Goal: Task Accomplishment & Management: Complete application form

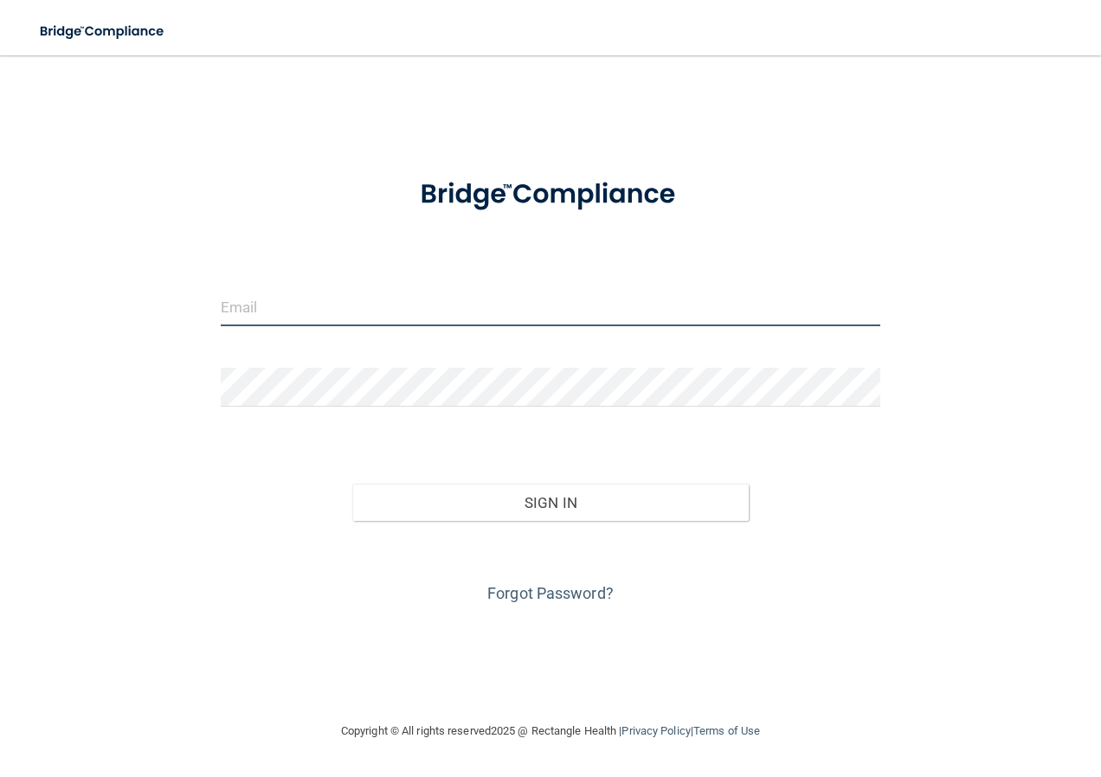
click at [368, 307] on input "email" at bounding box center [551, 306] width 661 height 39
type input "[EMAIL_ADDRESS][DOMAIN_NAME]"
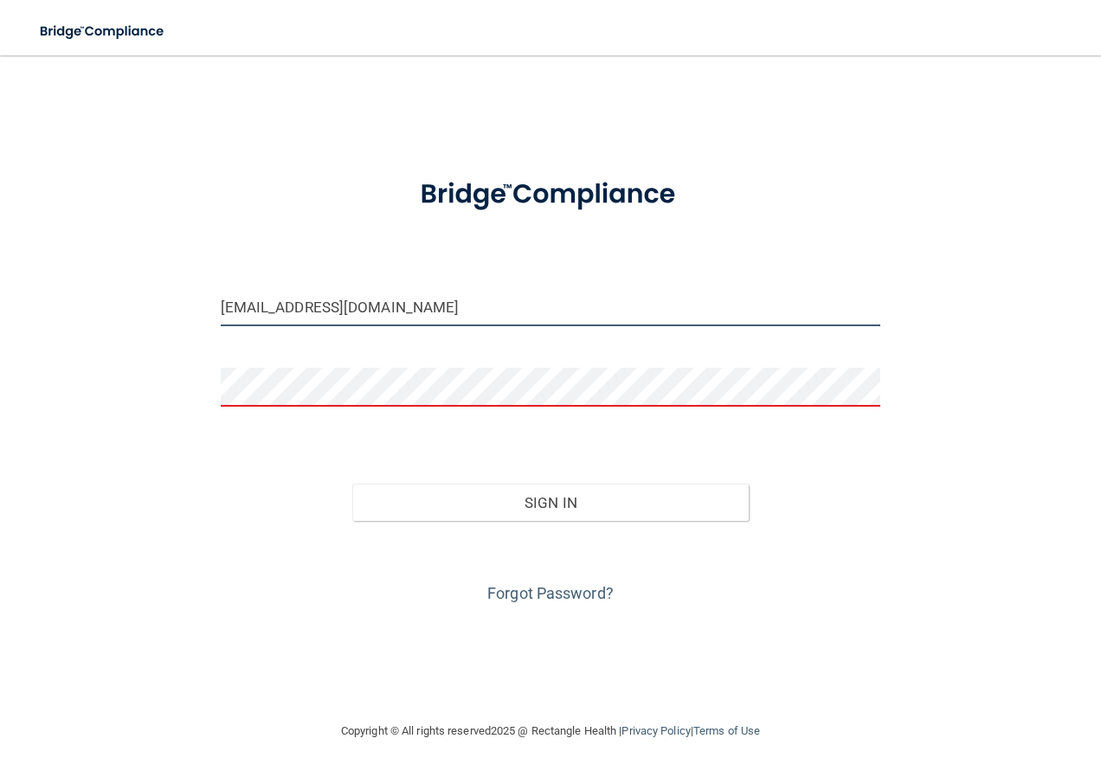
drag, startPoint x: 389, startPoint y: 312, endPoint x: 157, endPoint y: 306, distance: 232.1
click at [157, 306] on div "[EMAIL_ADDRESS][DOMAIN_NAME] Invalid email/password. You don't have permission …" at bounding box center [551, 388] width 1032 height 631
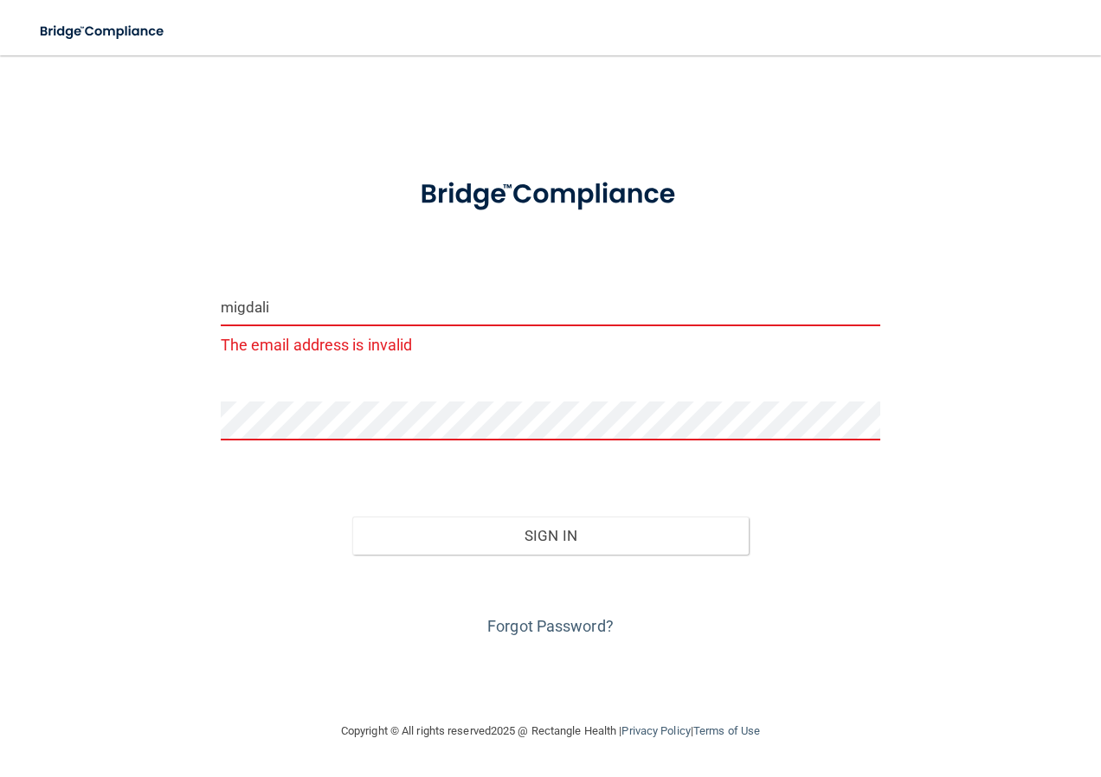
type input "[EMAIL_ADDRESS][DOMAIN_NAME]"
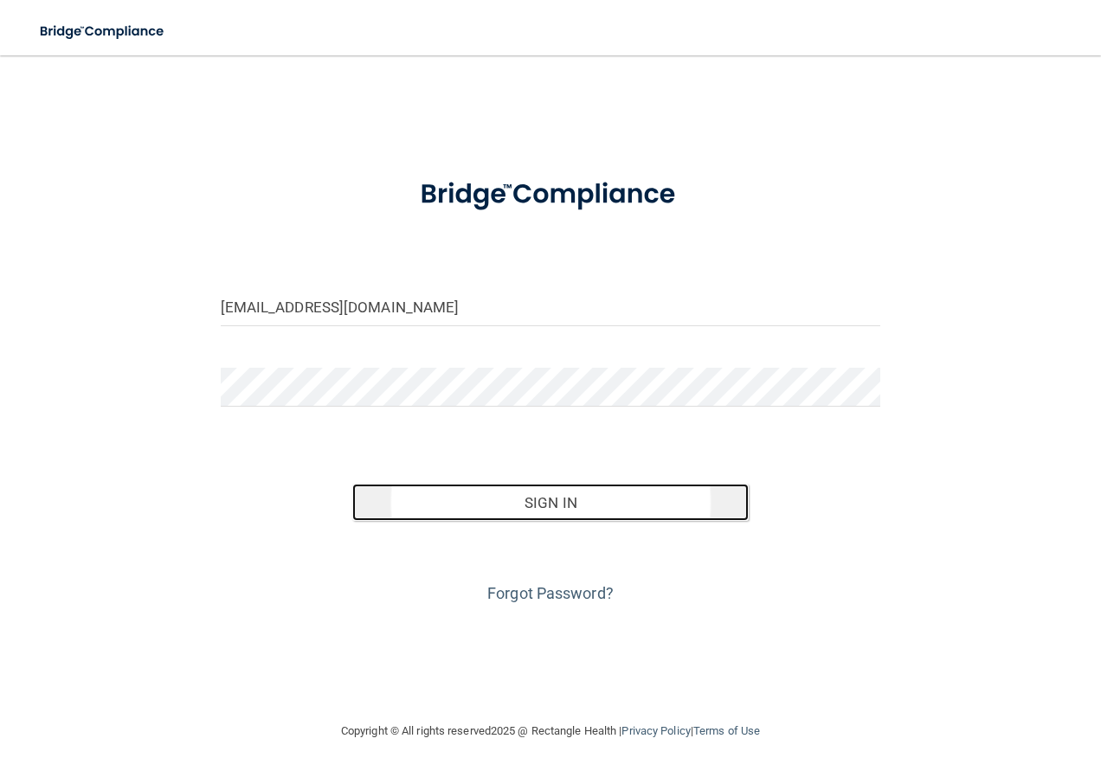
click at [610, 510] on button "Sign In" at bounding box center [550, 503] width 397 height 38
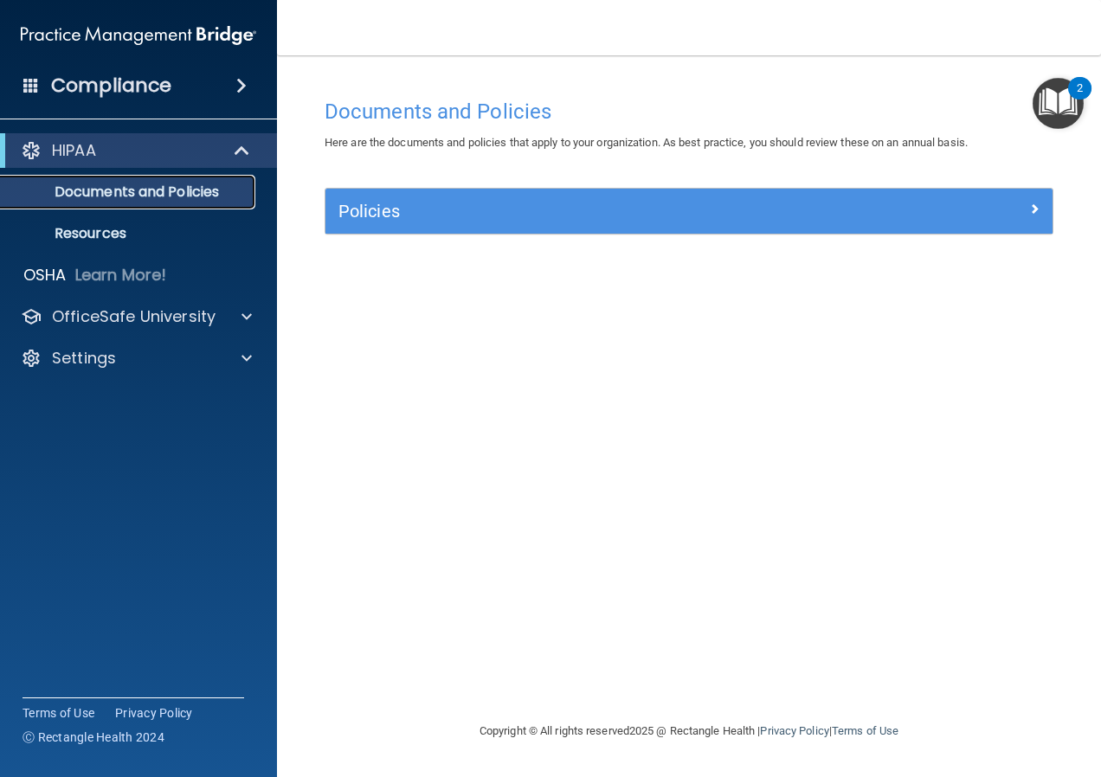
click at [193, 198] on p "Documents and Policies" at bounding box center [129, 192] width 236 height 17
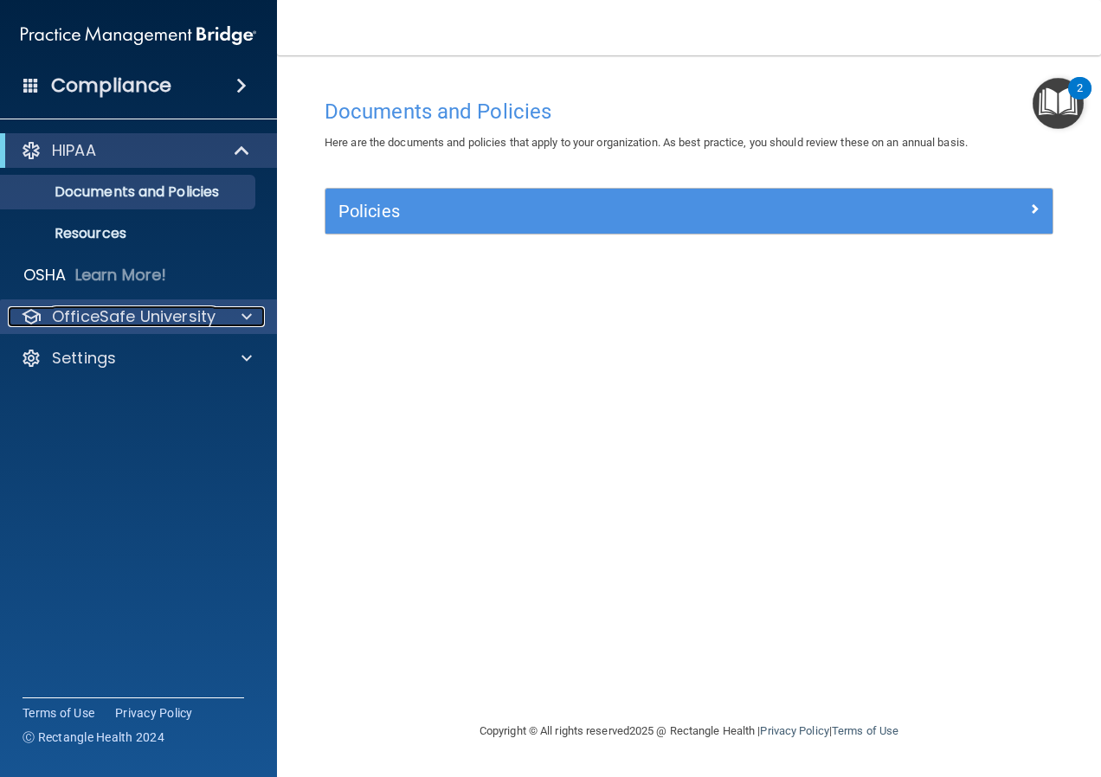
click at [235, 314] on div at bounding box center [244, 316] width 43 height 21
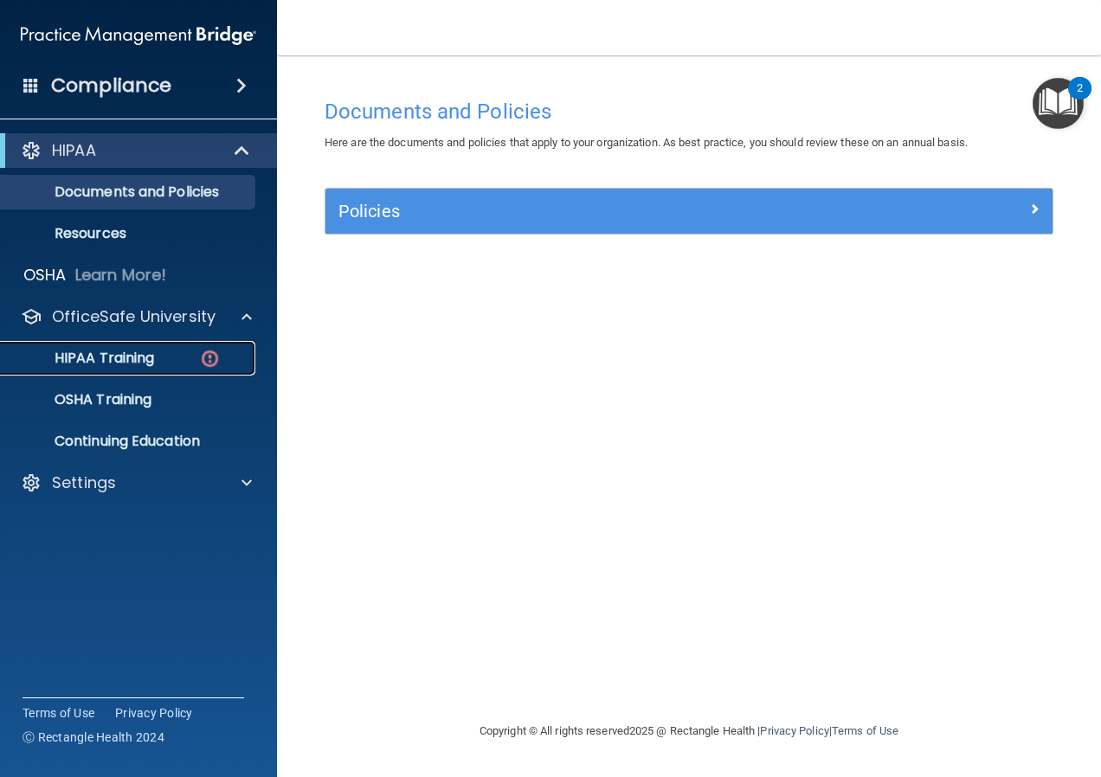
click at [160, 356] on div "HIPAA Training" at bounding box center [129, 358] width 236 height 17
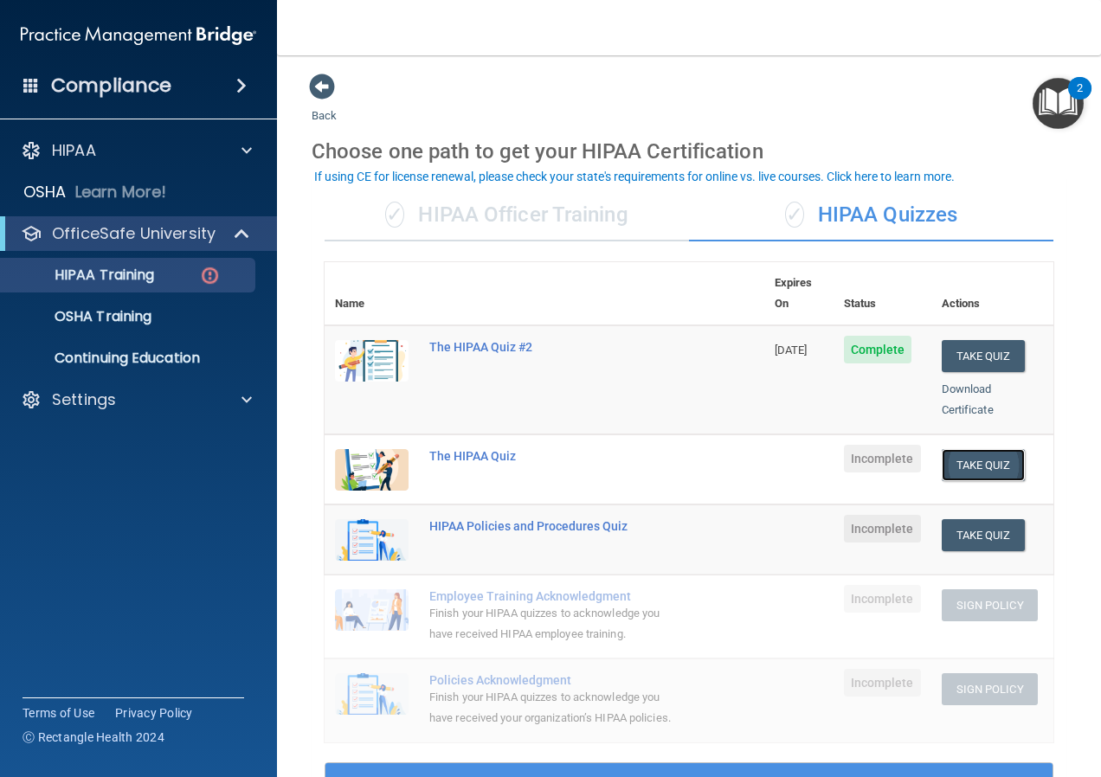
click at [965, 449] on button "Take Quiz" at bounding box center [983, 465] width 83 height 32
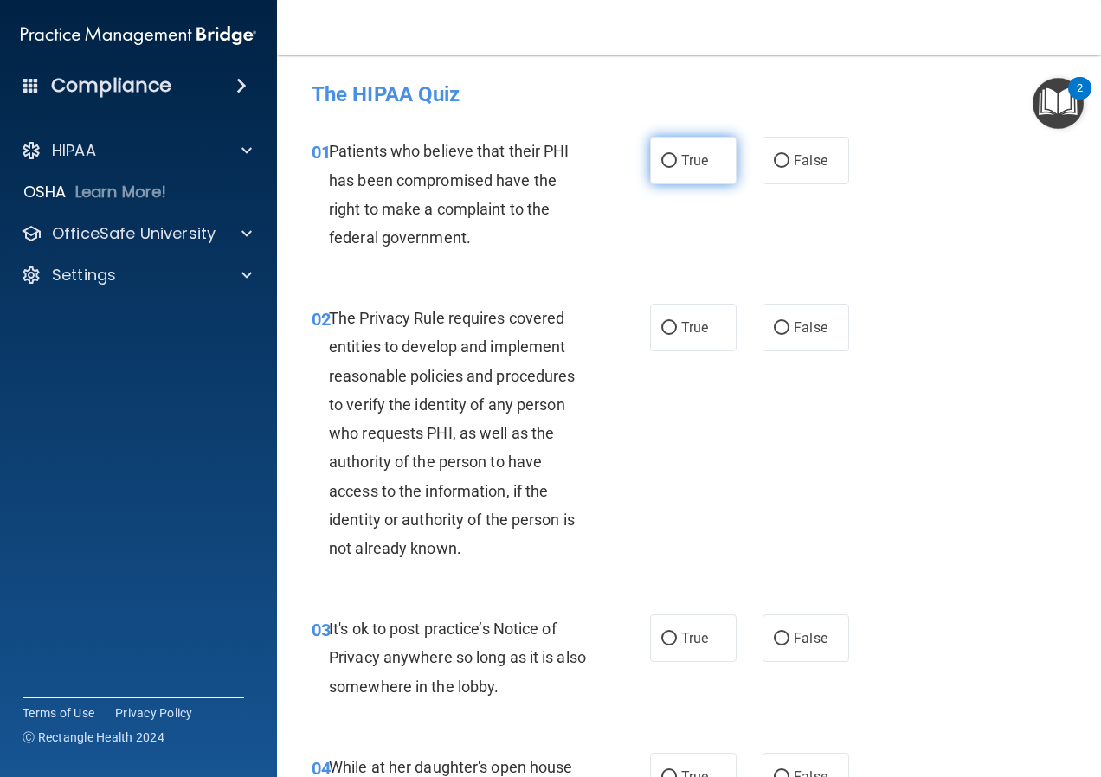
click at [671, 168] on label "True" at bounding box center [693, 161] width 87 height 48
click at [671, 168] on input "True" at bounding box center [669, 161] width 16 height 13
radio input "true"
click at [669, 329] on input "True" at bounding box center [669, 328] width 16 height 13
radio input "true"
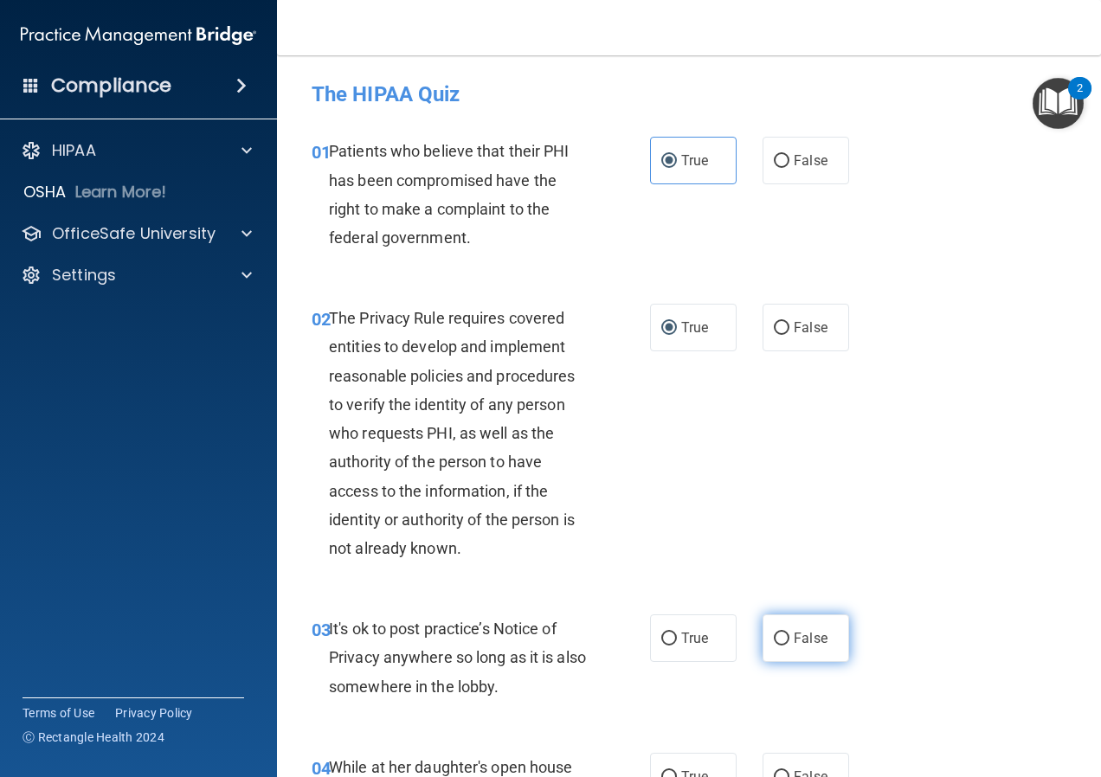
click at [777, 645] on input "False" at bounding box center [782, 639] width 16 height 13
radio input "true"
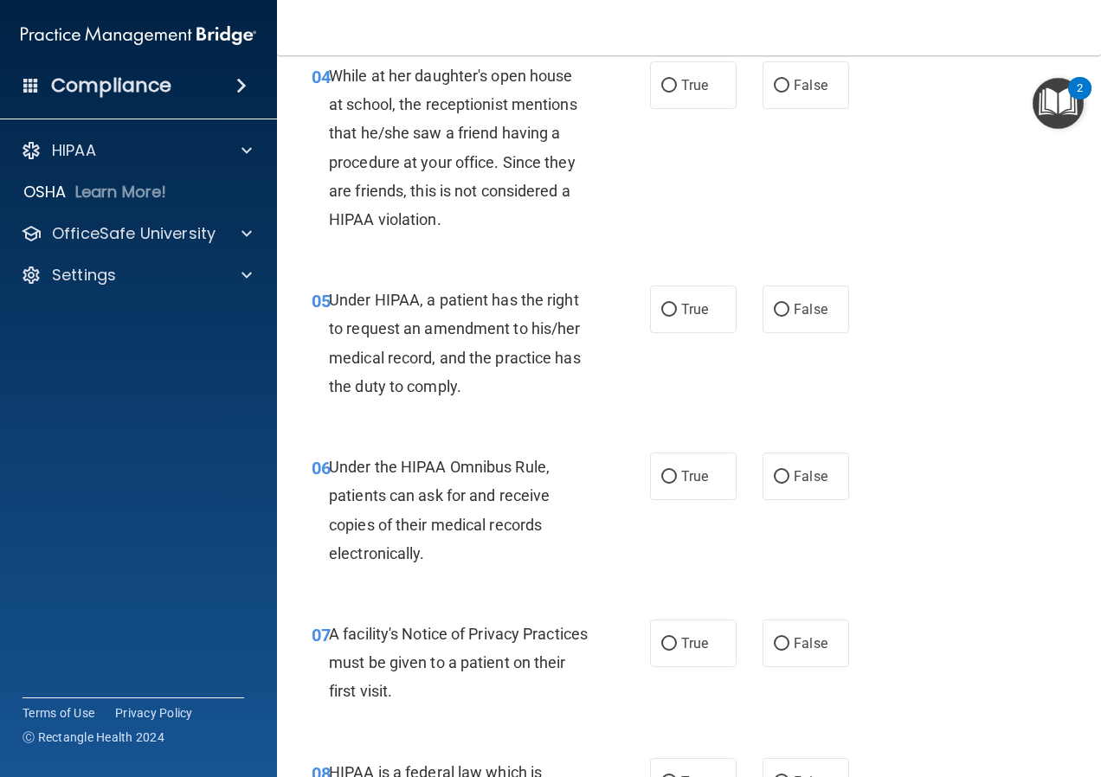
scroll to position [693, 0]
click at [783, 94] on label "False" at bounding box center [806, 85] width 87 height 48
click at [783, 92] on input "False" at bounding box center [782, 85] width 16 height 13
radio input "true"
click at [782, 307] on input "False" at bounding box center [782, 309] width 16 height 13
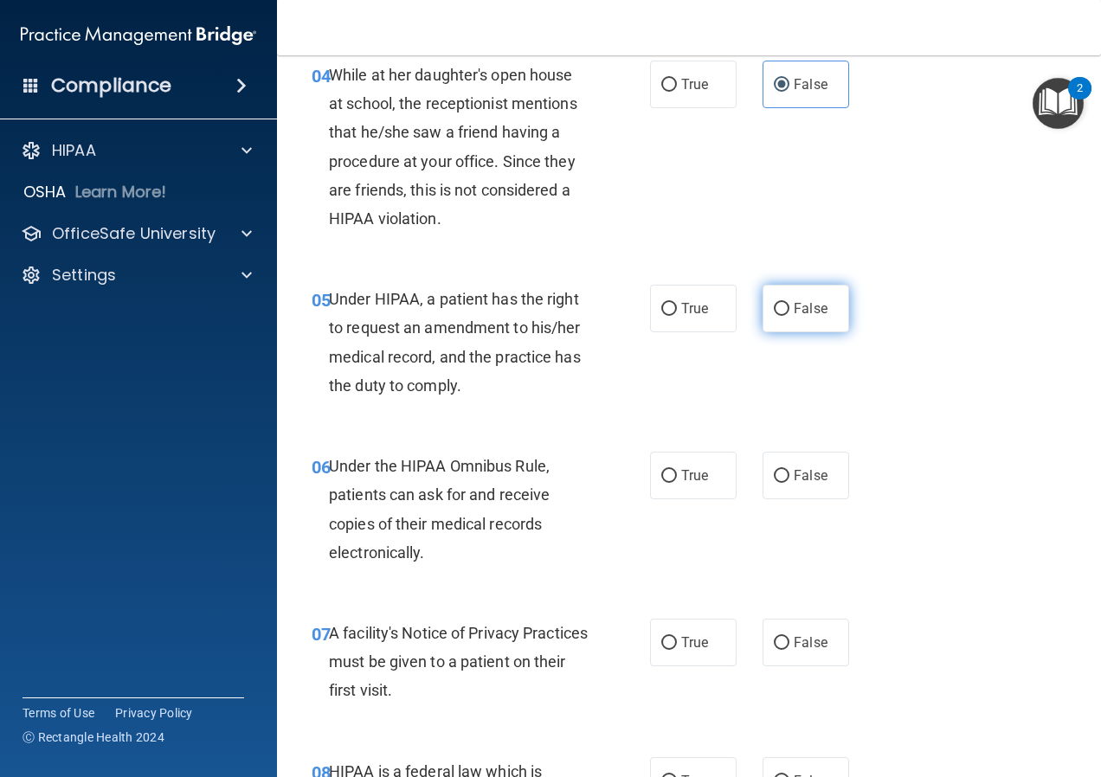
radio input "true"
click at [686, 467] on label "True" at bounding box center [693, 476] width 87 height 48
click at [677, 470] on input "True" at bounding box center [669, 476] width 16 height 13
radio input "true"
click at [696, 646] on span "True" at bounding box center [694, 643] width 27 height 16
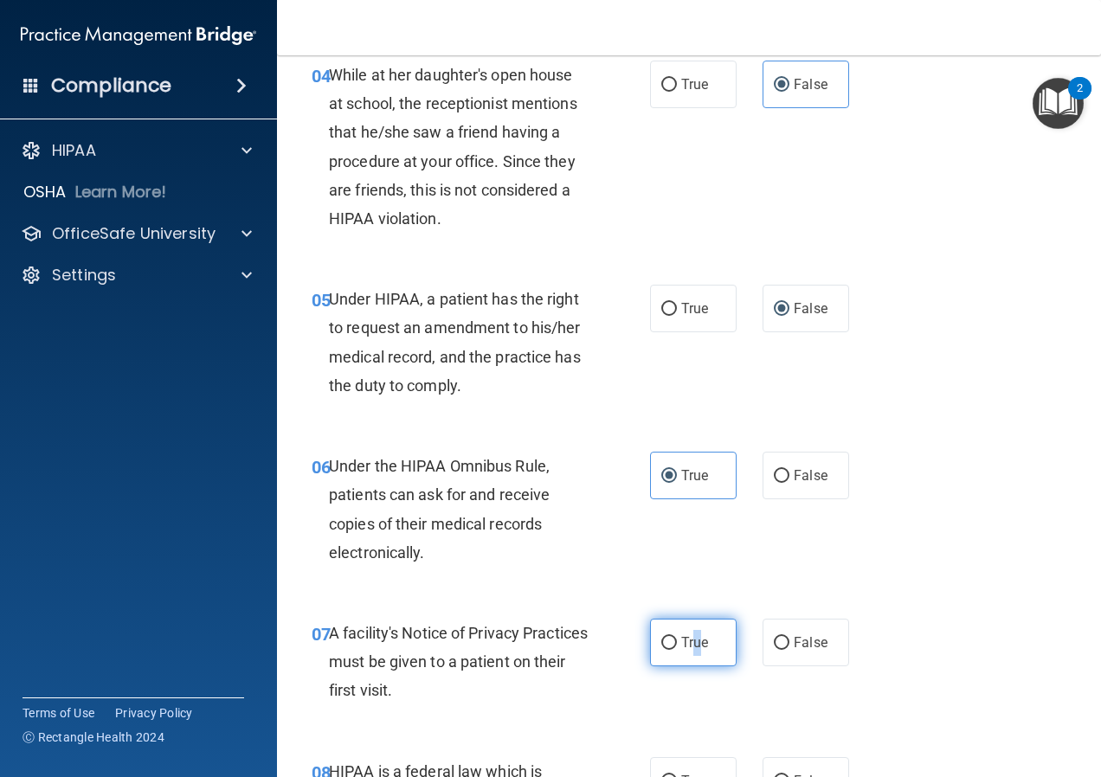
drag, startPoint x: 696, startPoint y: 646, endPoint x: 665, endPoint y: 640, distance: 31.8
click at [665, 640] on input "True" at bounding box center [669, 643] width 16 height 13
radio input "true"
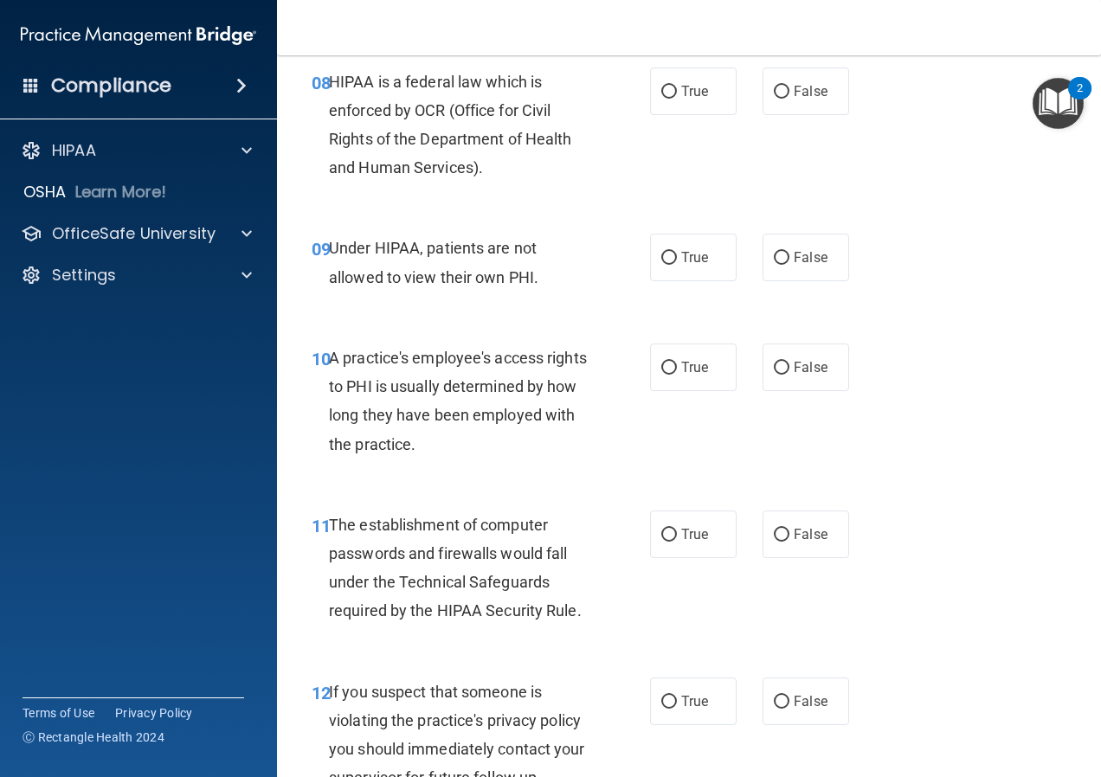
scroll to position [1385, 0]
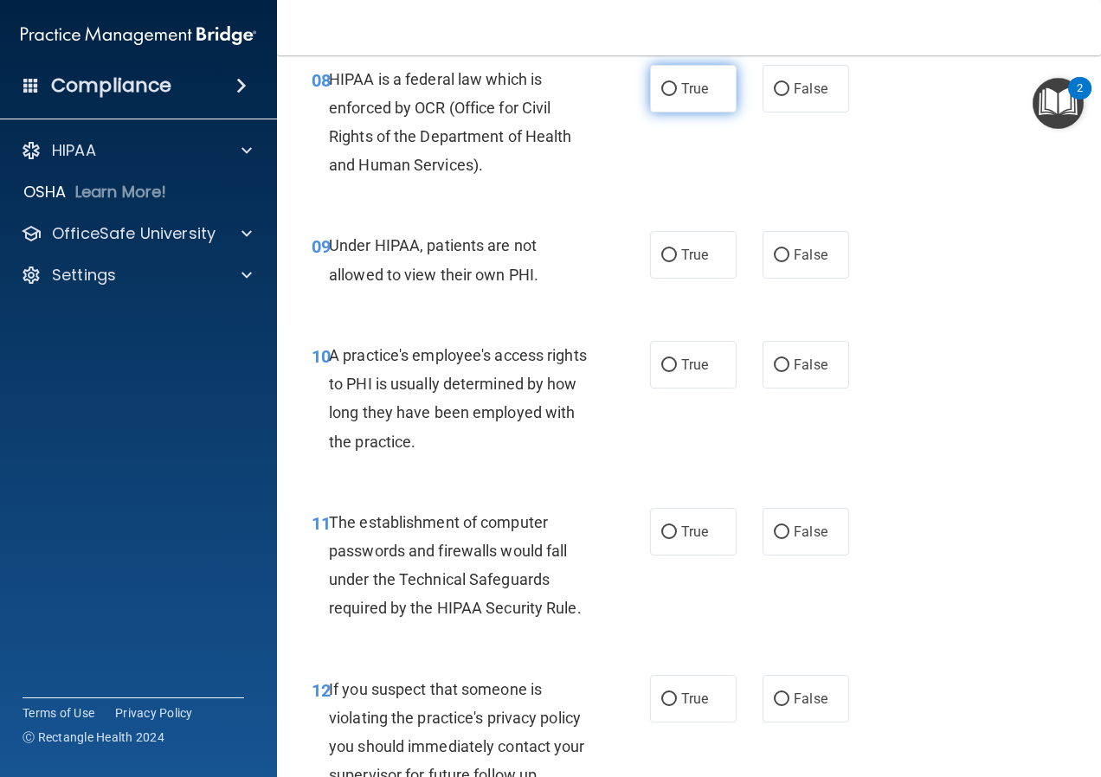
click at [681, 100] on label "True" at bounding box center [693, 89] width 87 height 48
click at [677, 96] on input "True" at bounding box center [669, 89] width 16 height 13
radio input "true"
click at [784, 256] on label "False" at bounding box center [806, 255] width 87 height 48
click at [784, 256] on input "False" at bounding box center [782, 255] width 16 height 13
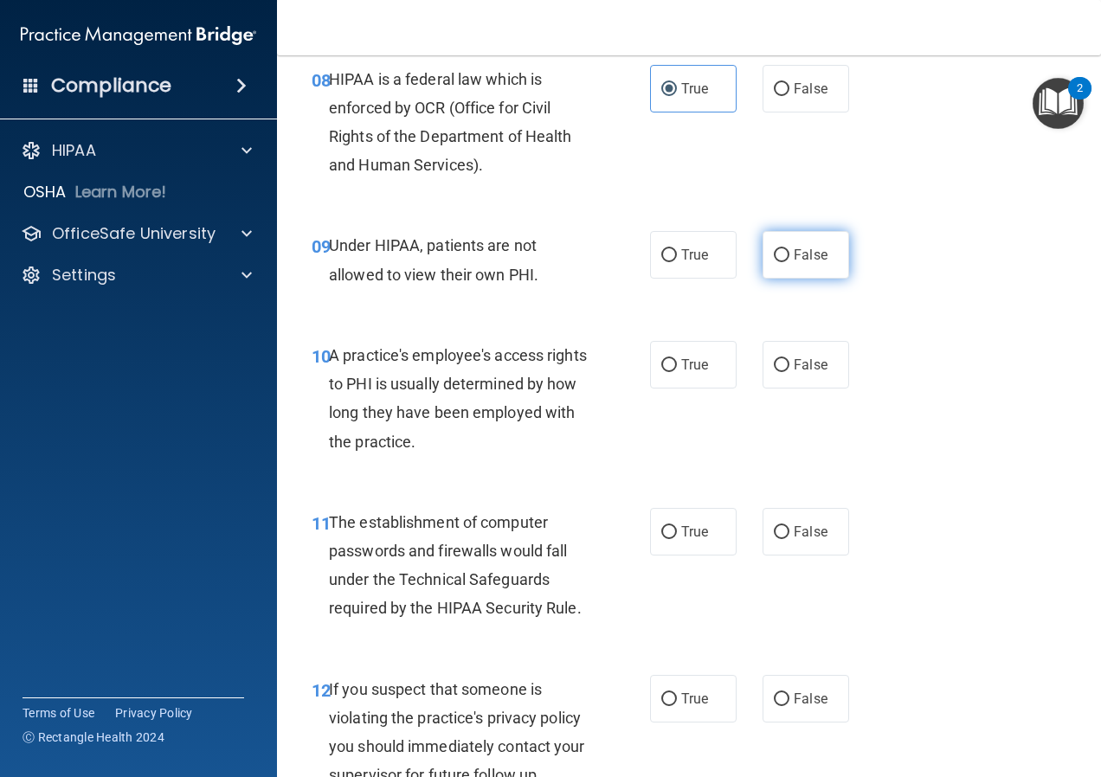
radio input "true"
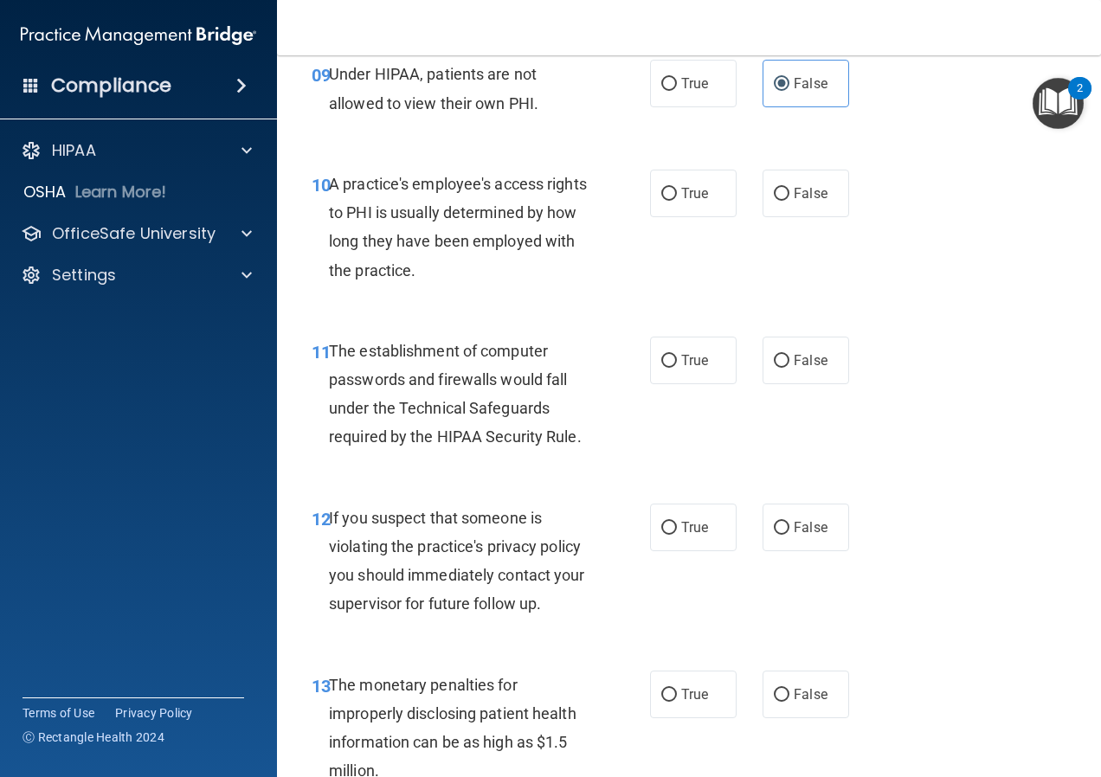
scroll to position [1645, 0]
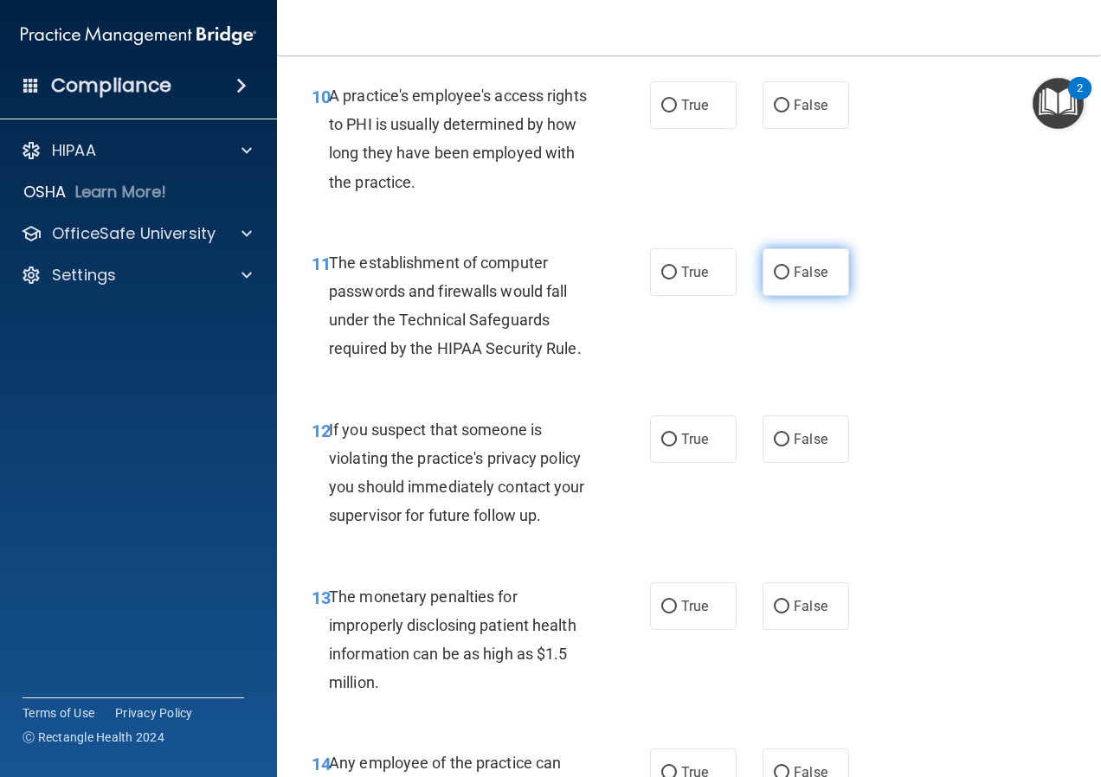
click at [774, 271] on input "False" at bounding box center [782, 273] width 16 height 13
radio input "true"
click at [774, 100] on input "False" at bounding box center [782, 106] width 16 height 13
radio input "true"
click at [668, 277] on input "True" at bounding box center [669, 273] width 16 height 13
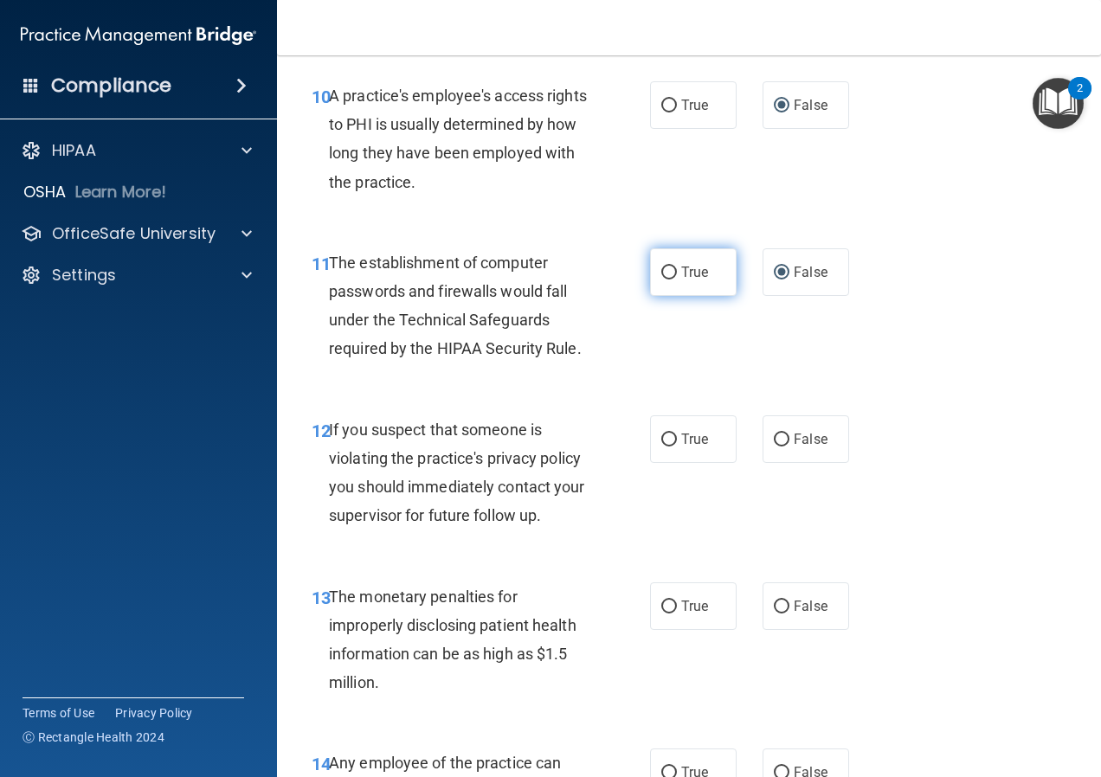
radio input "true"
radio input "false"
click at [681, 441] on span "True" at bounding box center [694, 439] width 27 height 16
click at [676, 441] on input "True" at bounding box center [669, 440] width 16 height 13
radio input "true"
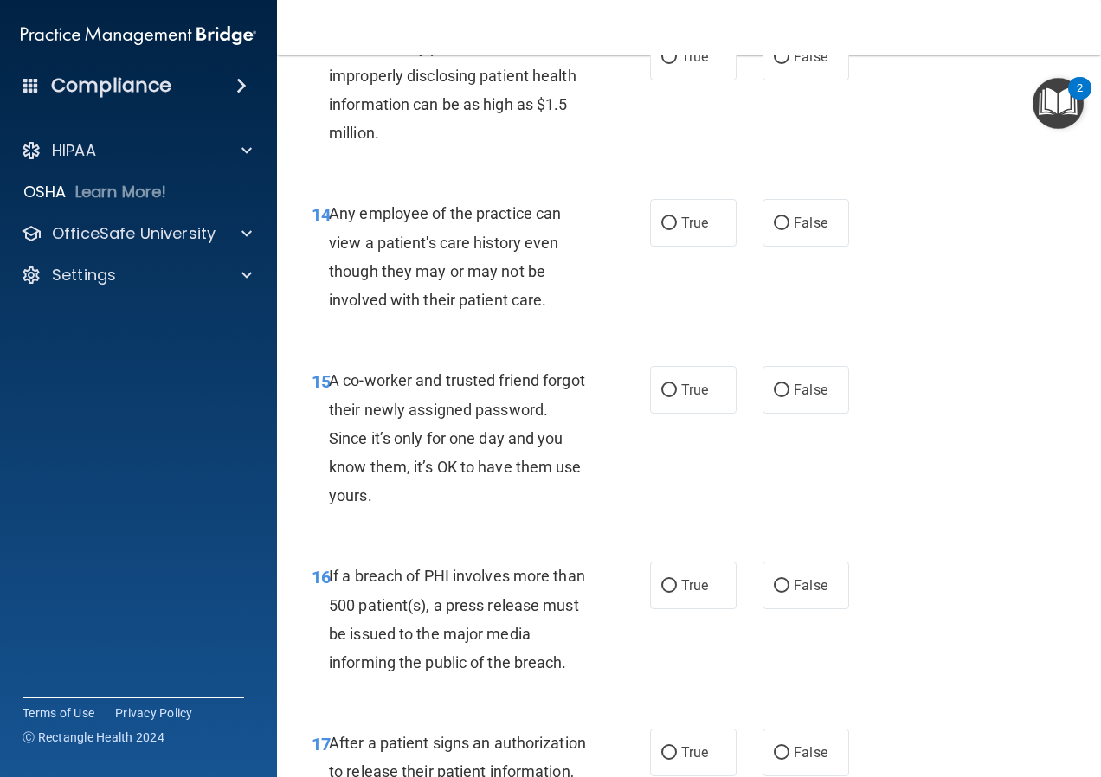
scroll to position [2165, 0]
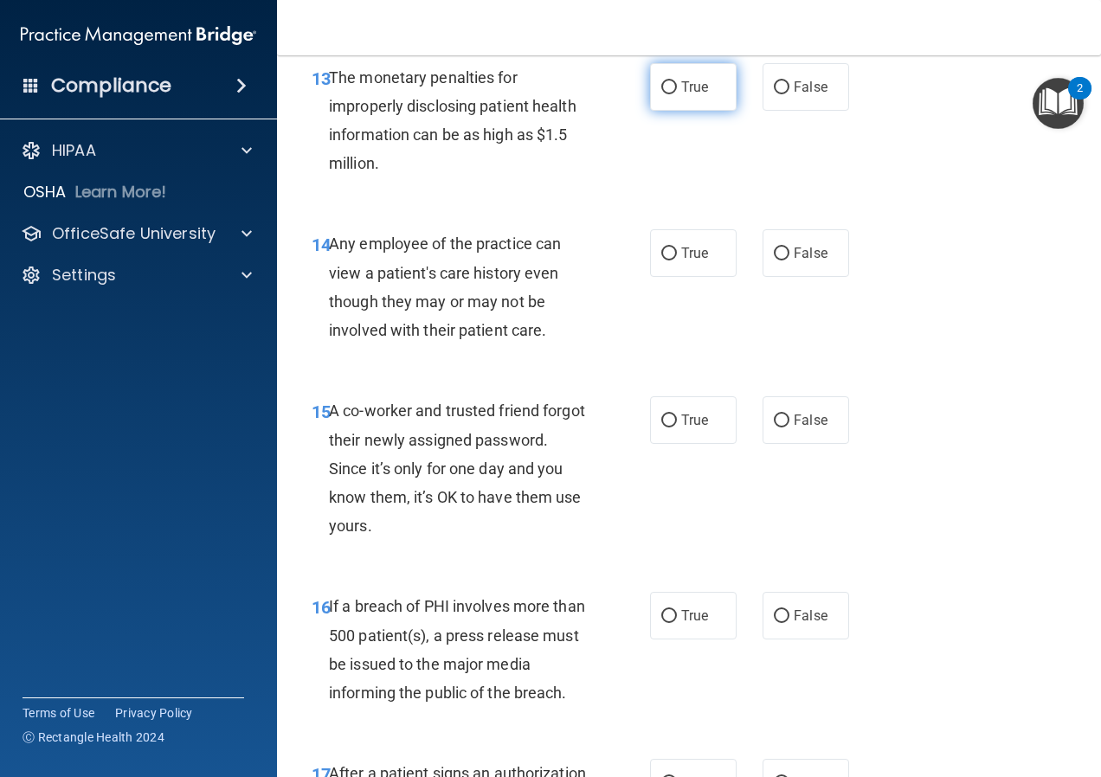
click at [693, 93] on span "True" at bounding box center [694, 87] width 27 height 16
click at [677, 93] on input "True" at bounding box center [669, 87] width 16 height 13
radio input "true"
click at [774, 257] on input "False" at bounding box center [782, 254] width 16 height 13
radio input "true"
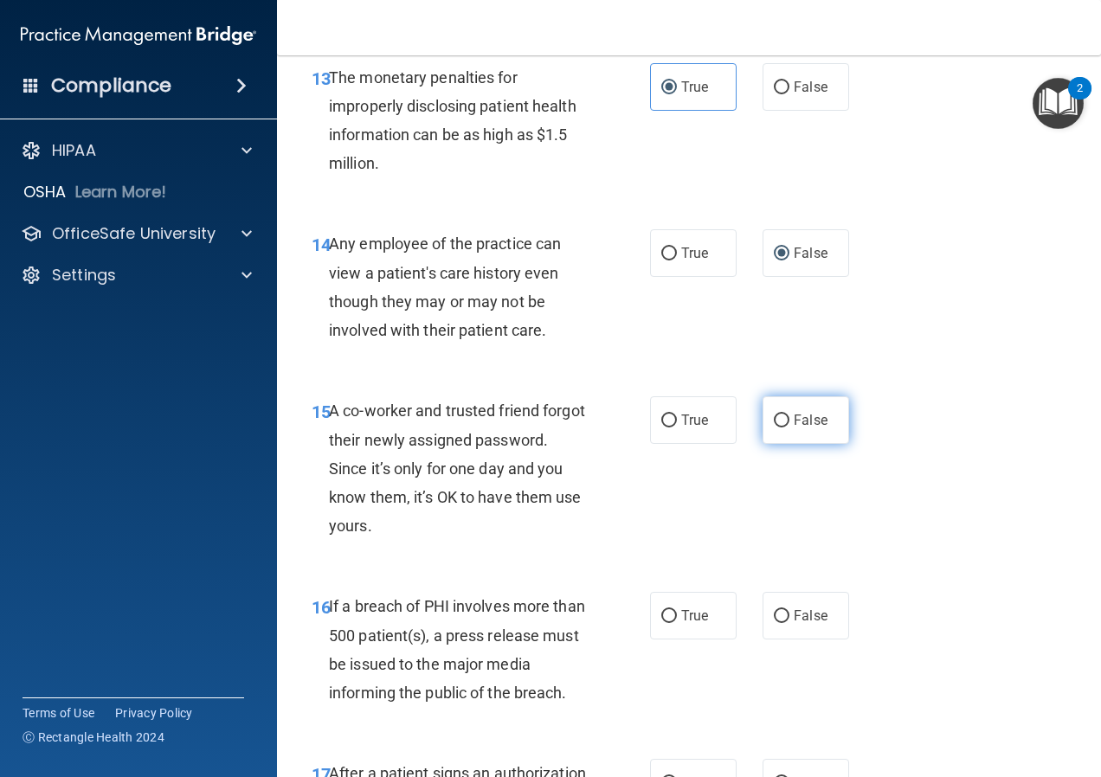
click at [780, 417] on input "False" at bounding box center [782, 421] width 16 height 13
radio input "true"
click at [661, 619] on input "True" at bounding box center [669, 616] width 16 height 13
radio input "true"
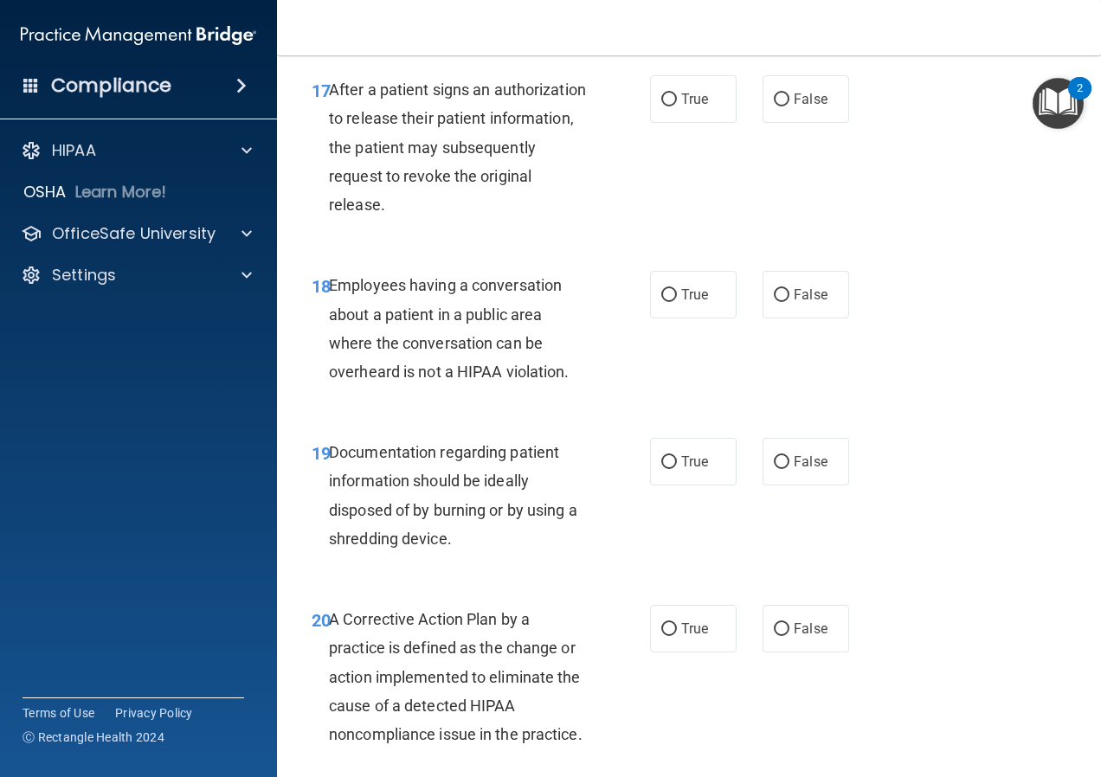
scroll to position [2857, 0]
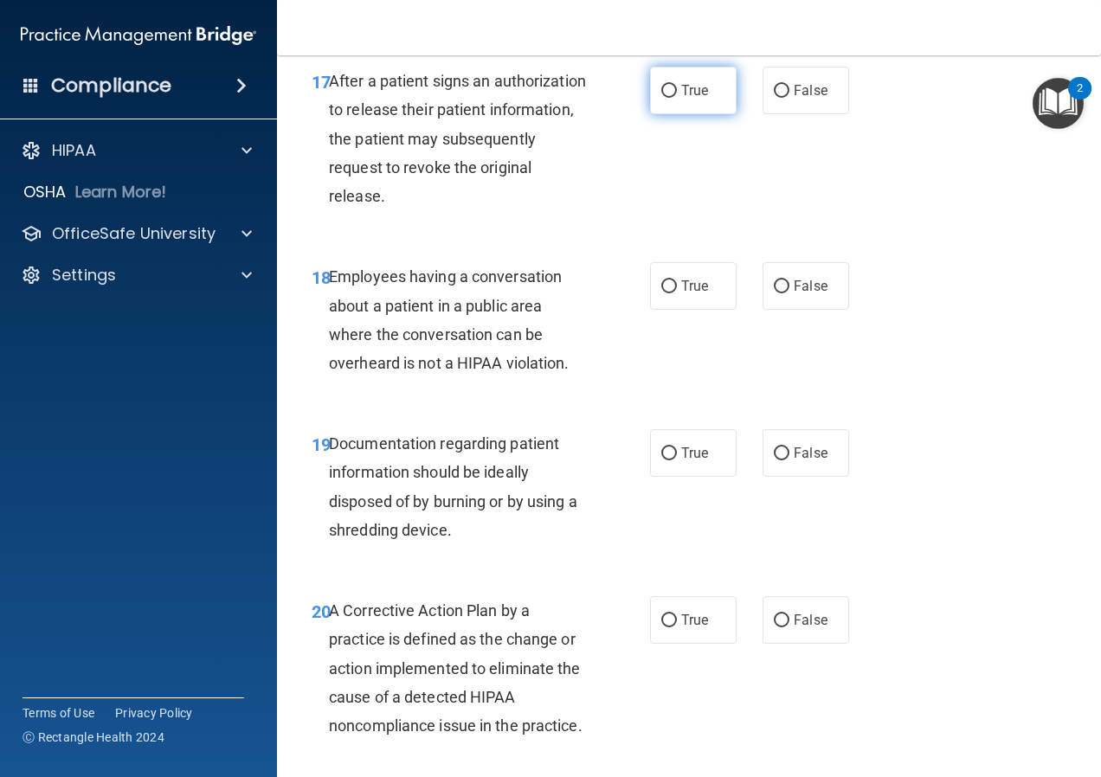
click at [694, 94] on span "True" at bounding box center [694, 90] width 27 height 16
click at [677, 94] on input "True" at bounding box center [669, 91] width 16 height 13
radio input "true"
click at [687, 293] on span "True" at bounding box center [694, 286] width 27 height 16
click at [677, 293] on input "True" at bounding box center [669, 287] width 16 height 13
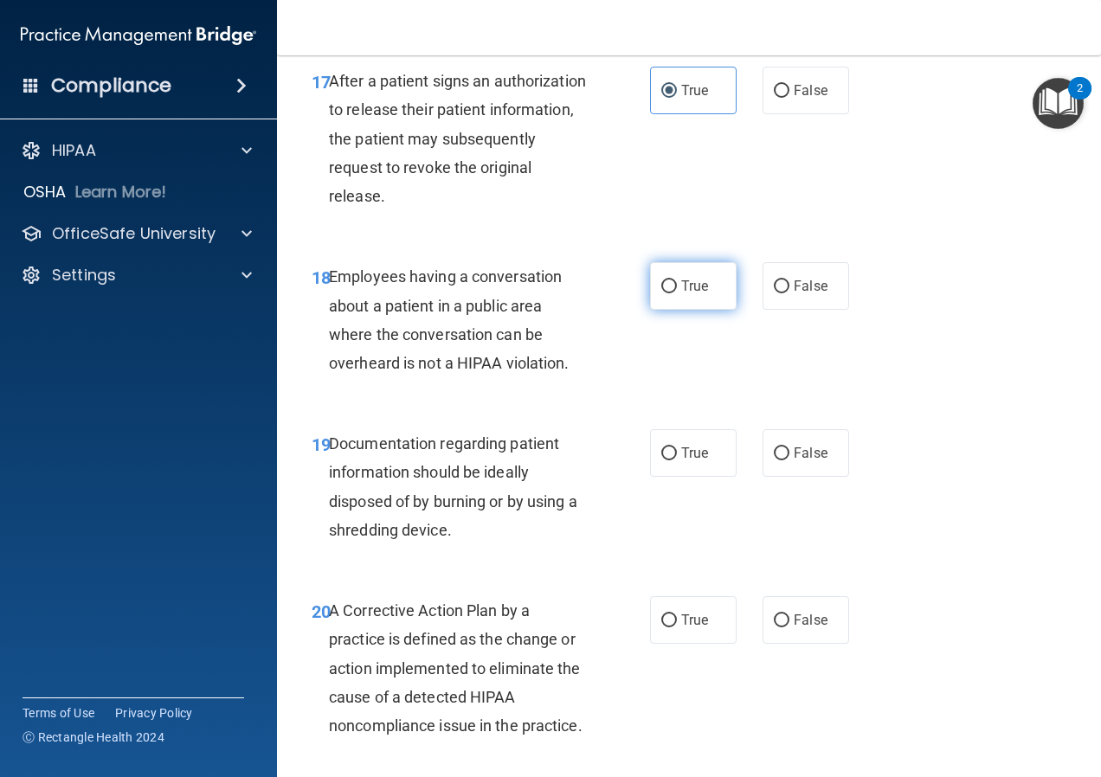
radio input "true"
click at [667, 464] on label "True" at bounding box center [693, 453] width 87 height 48
click at [667, 461] on input "True" at bounding box center [669, 454] width 16 height 13
radio input "true"
click at [668, 621] on input "True" at bounding box center [669, 621] width 16 height 13
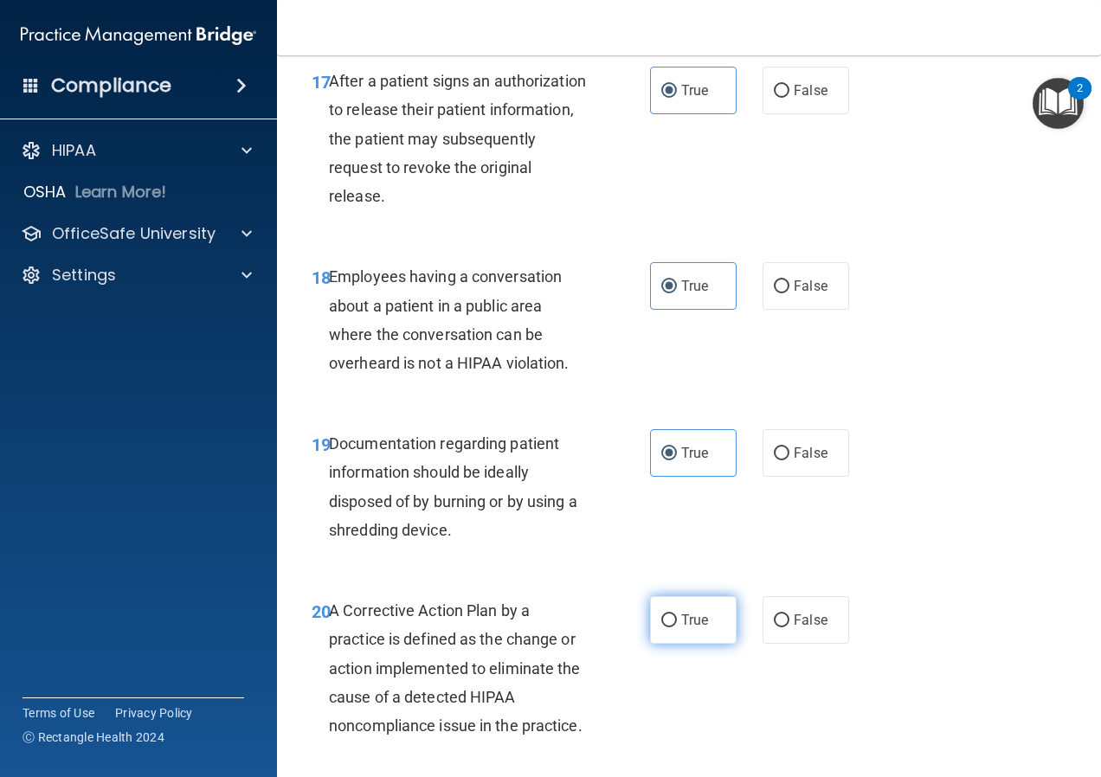
radio input "true"
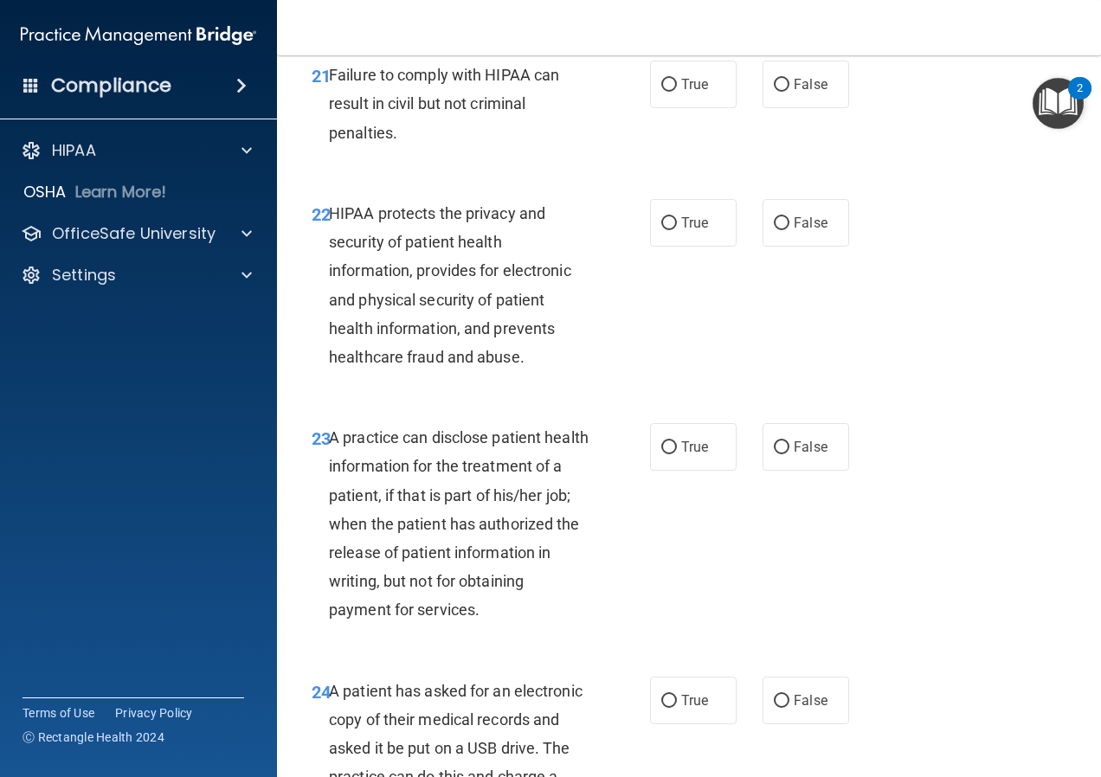
scroll to position [3550, 0]
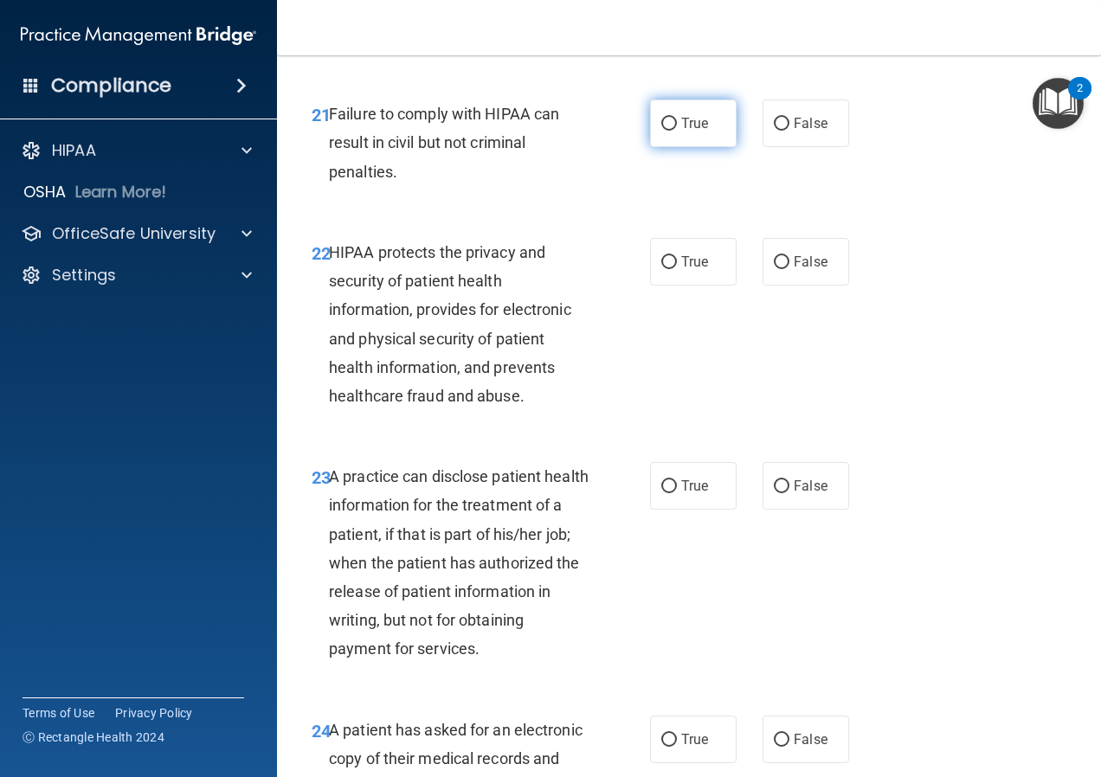
click at [669, 131] on input "True" at bounding box center [669, 124] width 16 height 13
radio input "true"
click at [672, 286] on label "True" at bounding box center [693, 262] width 87 height 48
click at [672, 269] on input "True" at bounding box center [669, 262] width 16 height 13
radio input "true"
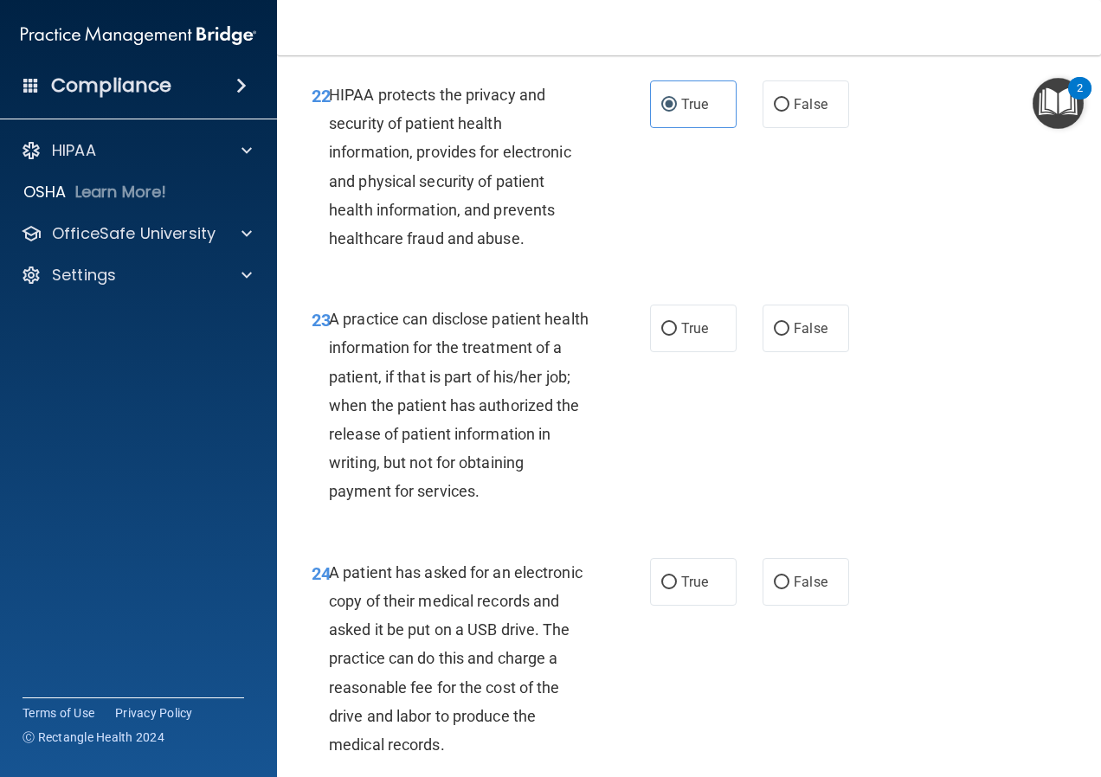
scroll to position [3723, 0]
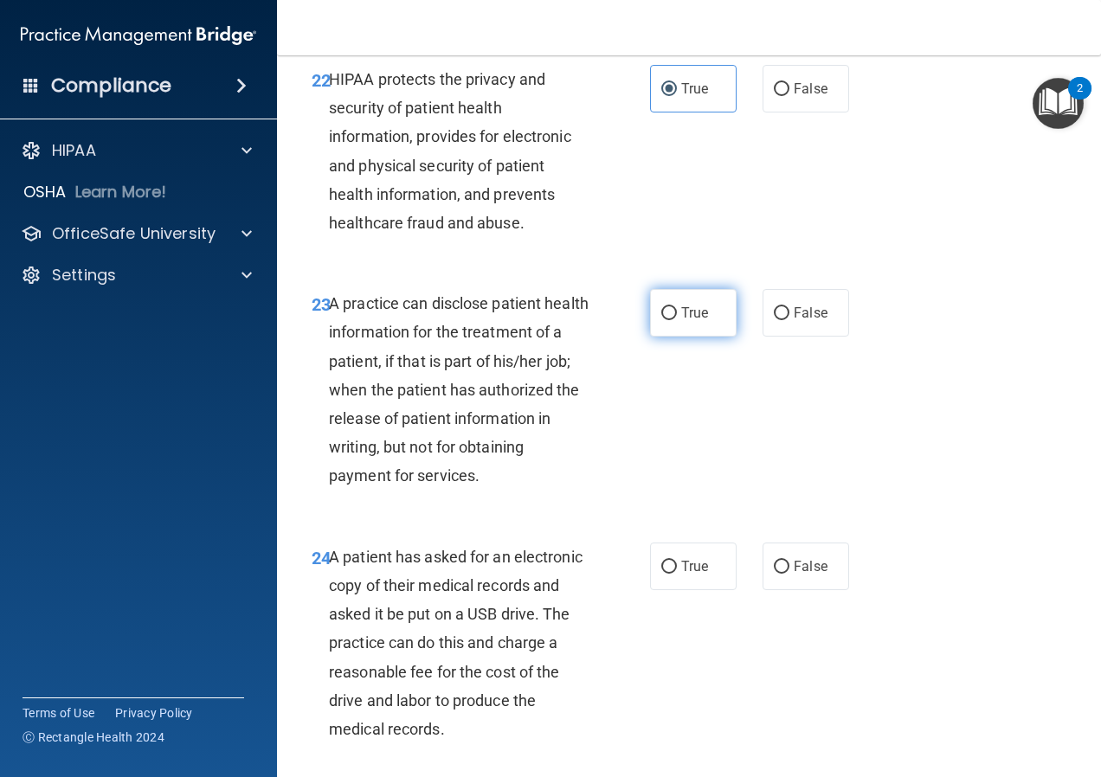
click at [661, 320] on input "True" at bounding box center [669, 313] width 16 height 13
radio input "true"
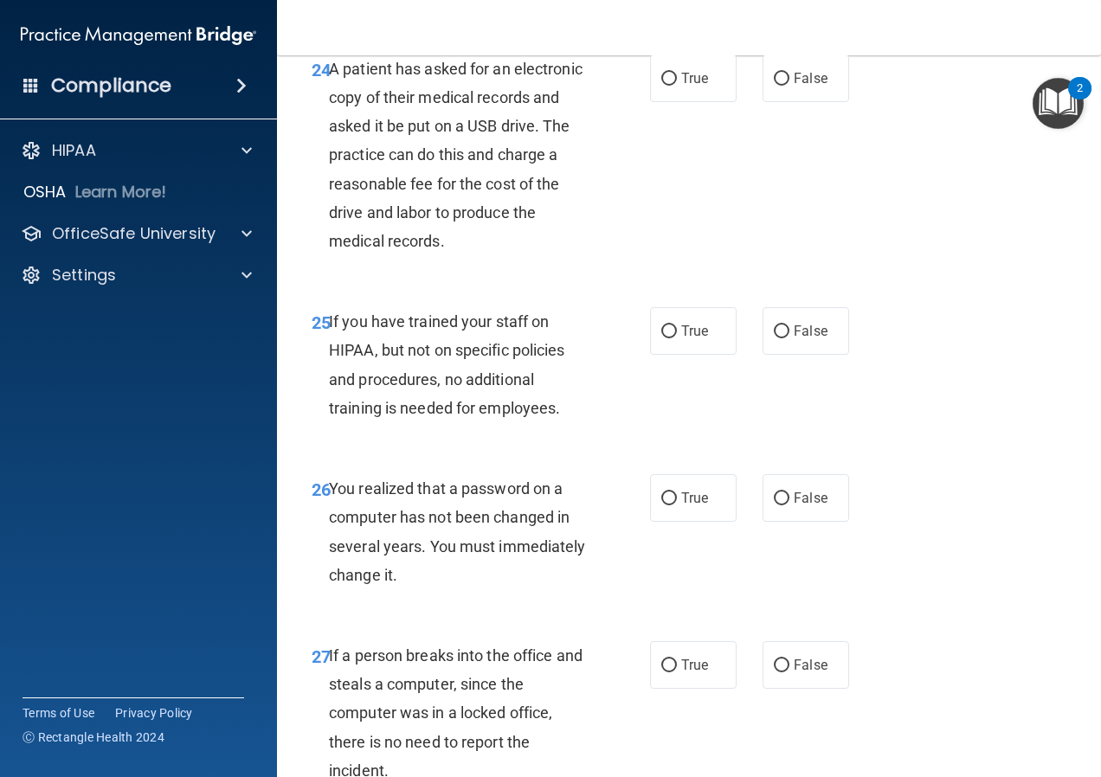
scroll to position [4242, 0]
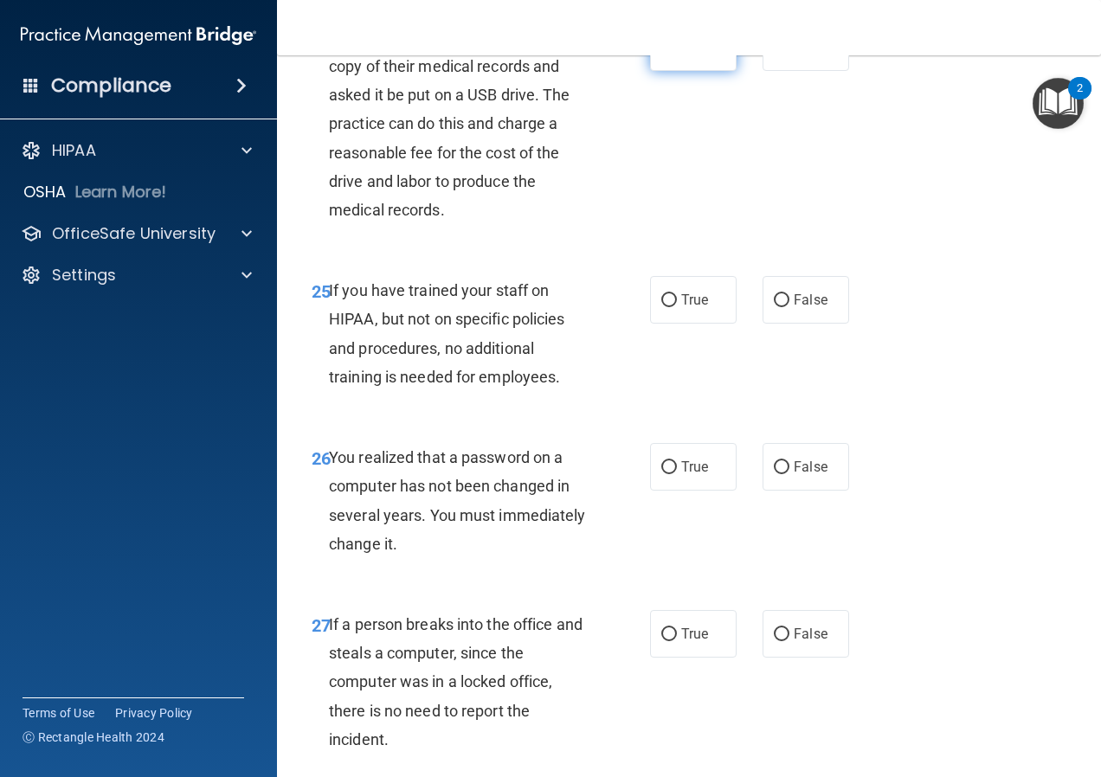
click at [665, 55] on input "True" at bounding box center [669, 48] width 16 height 13
radio input "true"
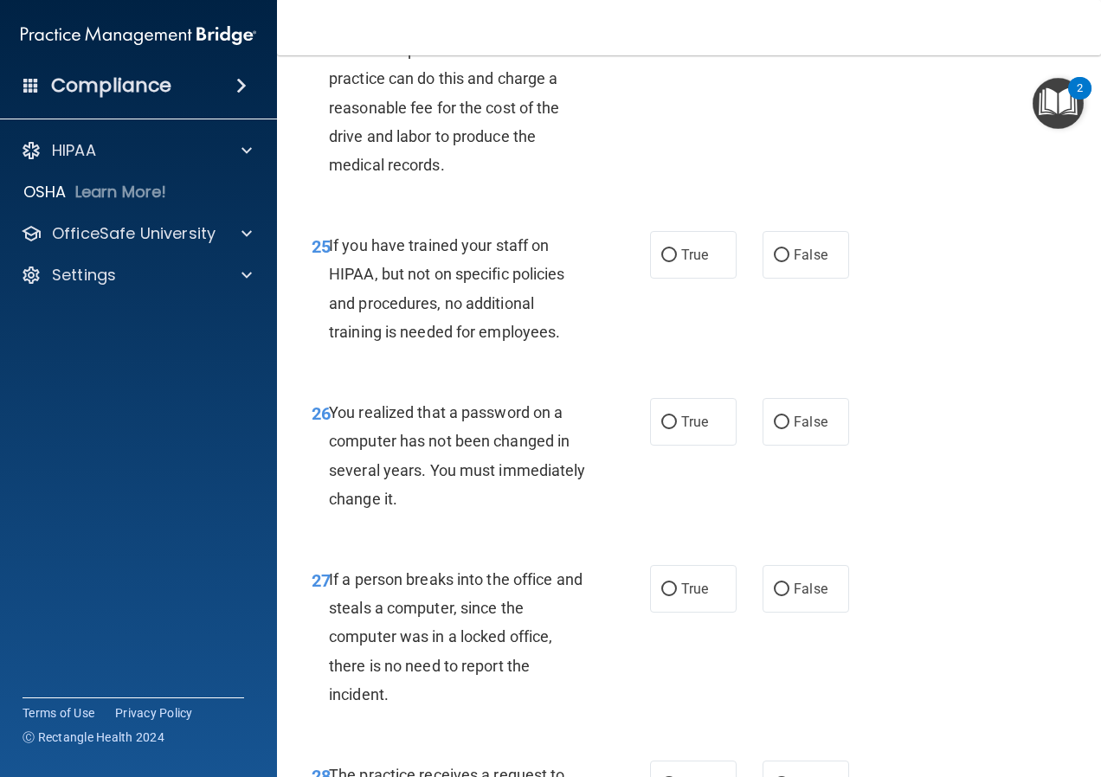
scroll to position [4416, 0]
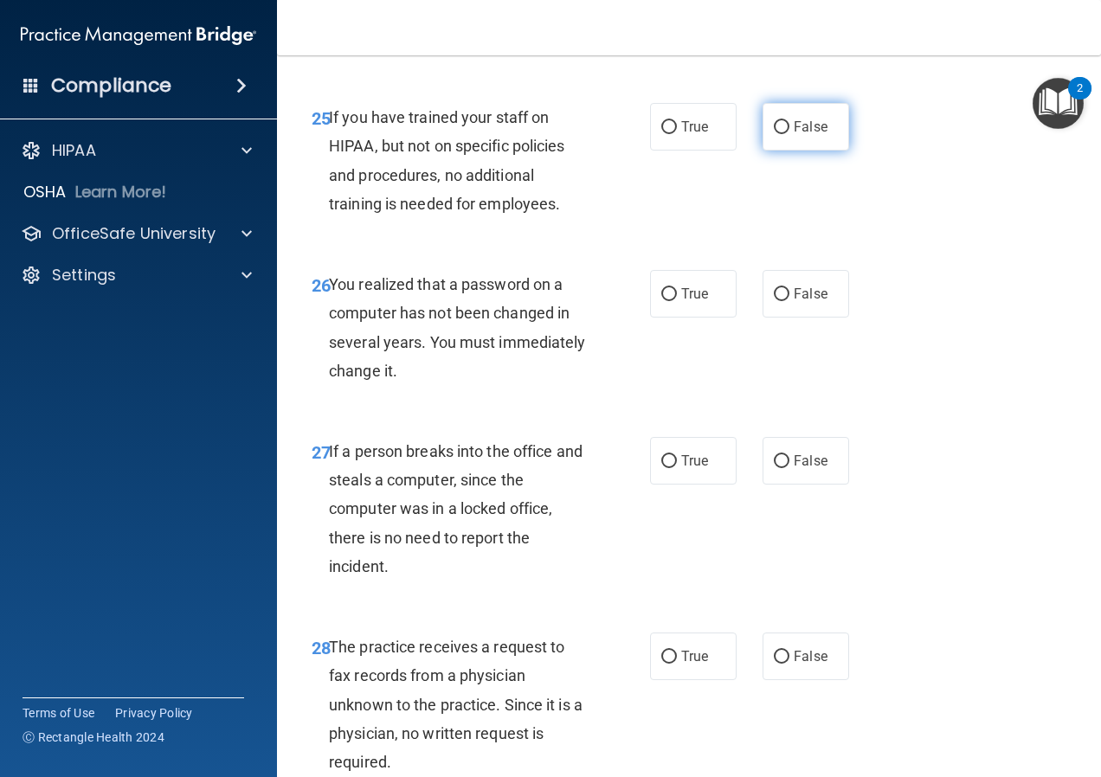
click at [780, 134] on input "False" at bounding box center [782, 127] width 16 height 13
radio input "true"
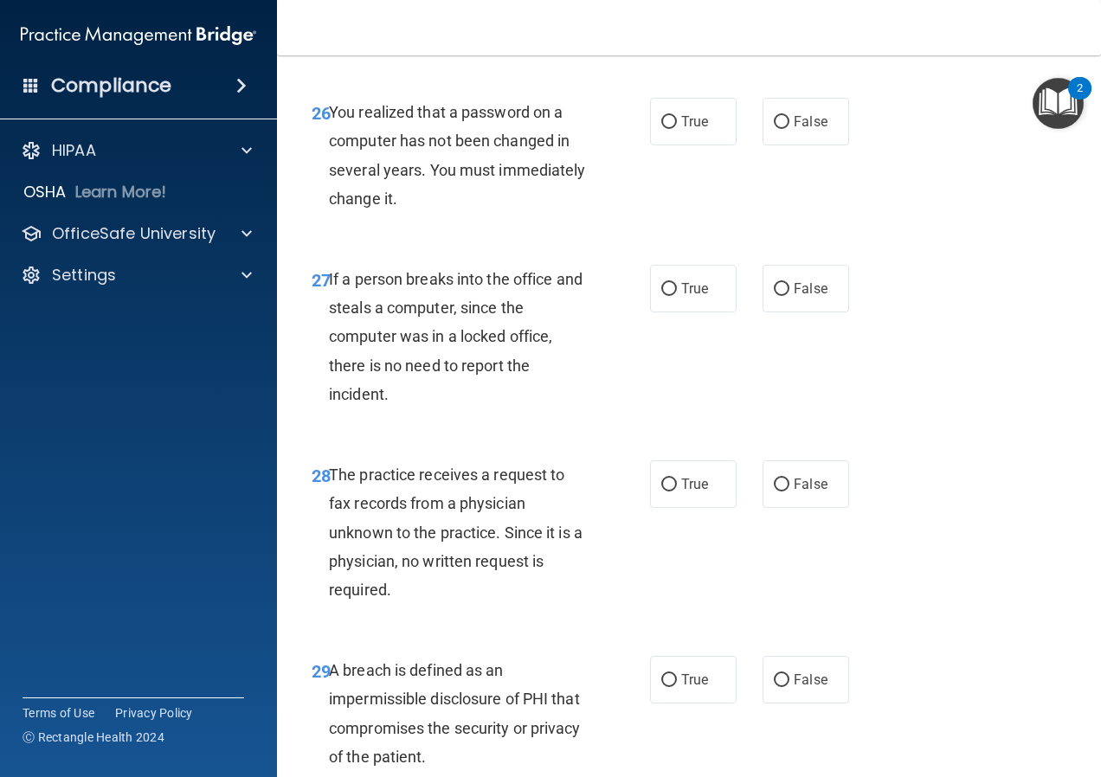
scroll to position [4589, 0]
click at [662, 128] on input "True" at bounding box center [669, 121] width 16 height 13
radio input "true"
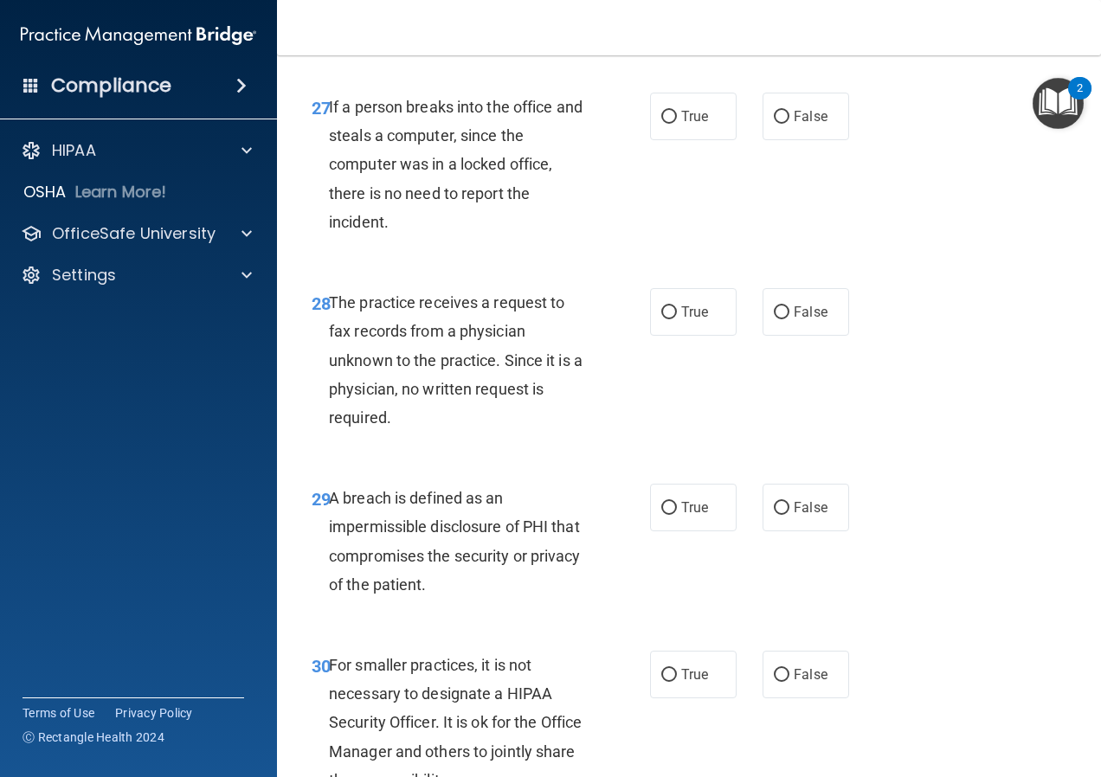
scroll to position [4762, 0]
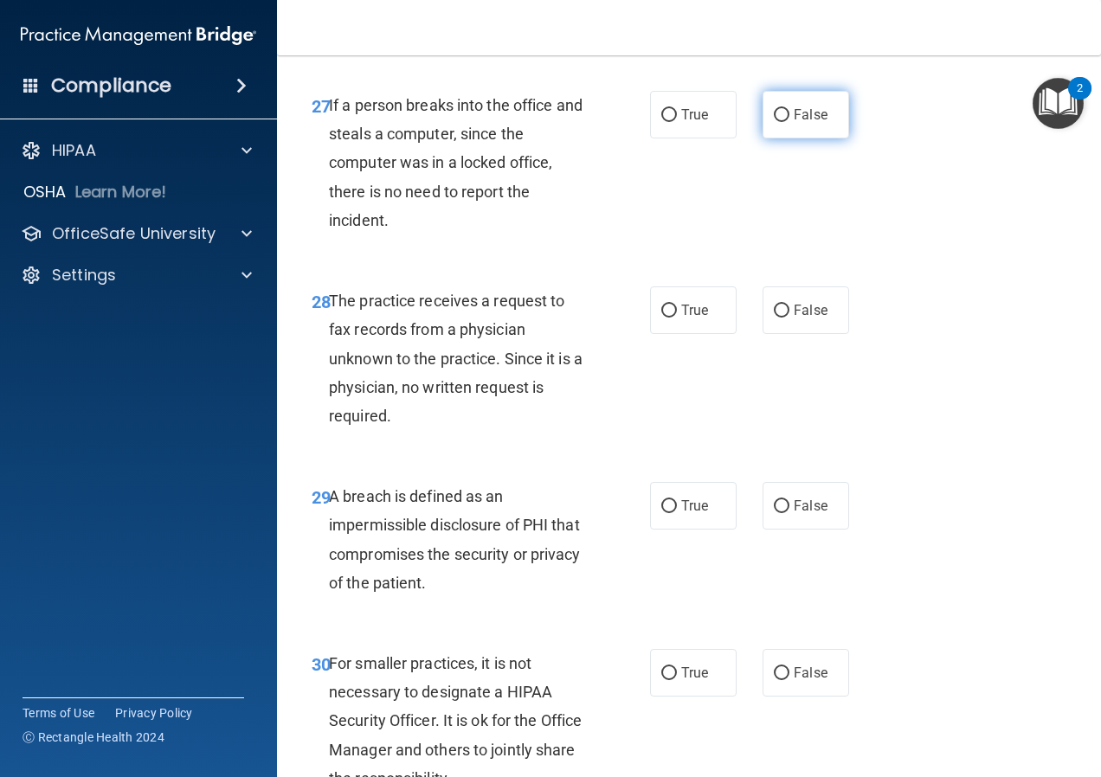
click at [774, 122] on input "False" at bounding box center [782, 115] width 16 height 13
radio input "true"
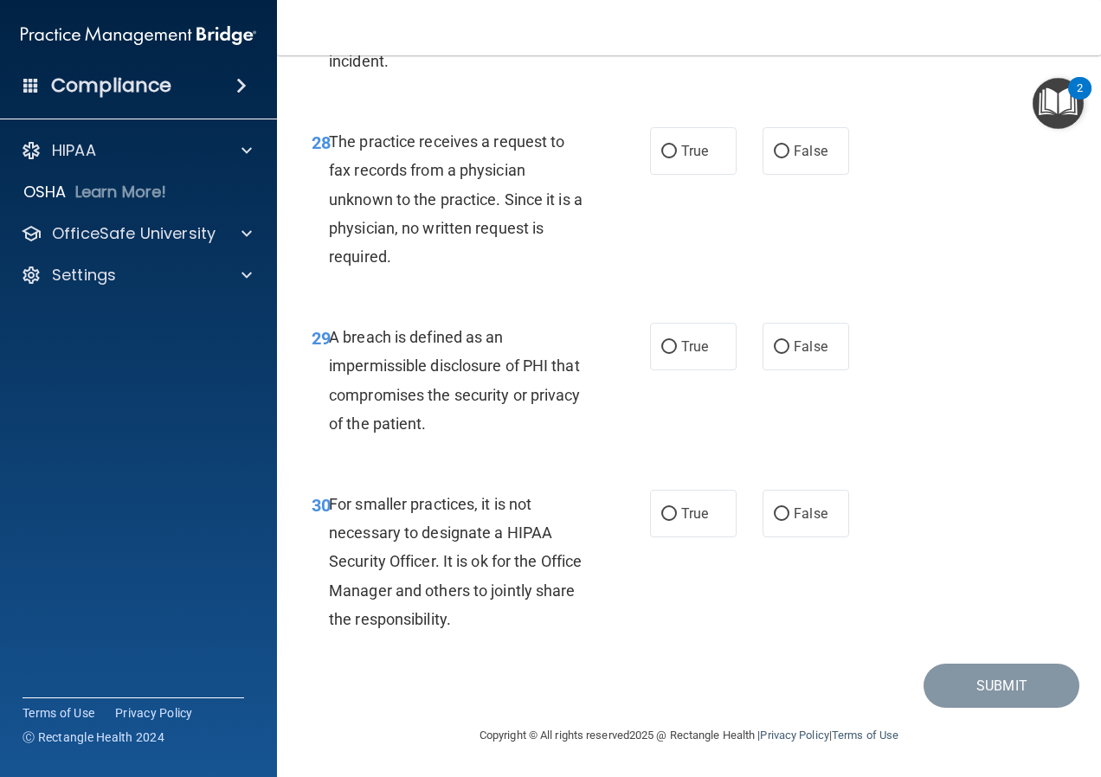
scroll to position [4935, 0]
click at [777, 158] on input "False" at bounding box center [782, 151] width 16 height 13
radio input "true"
click at [774, 345] on input "False" at bounding box center [782, 347] width 16 height 13
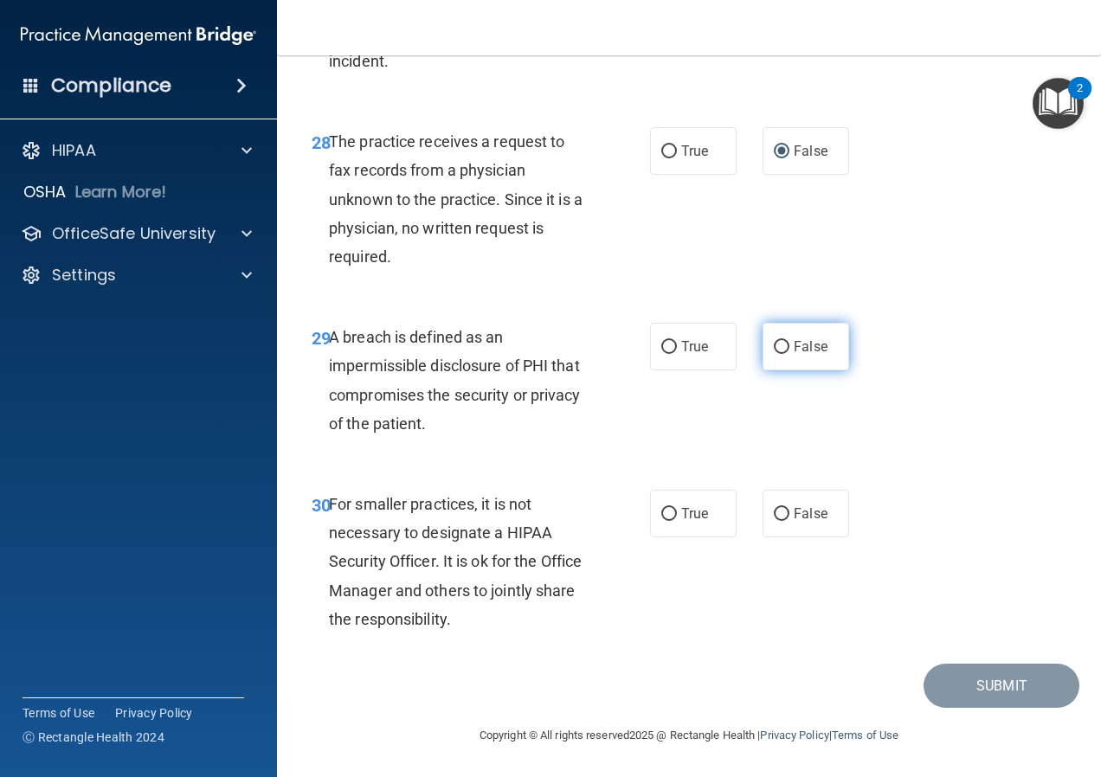
radio input "true"
click at [777, 511] on input "False" at bounding box center [782, 514] width 16 height 13
radio input "true"
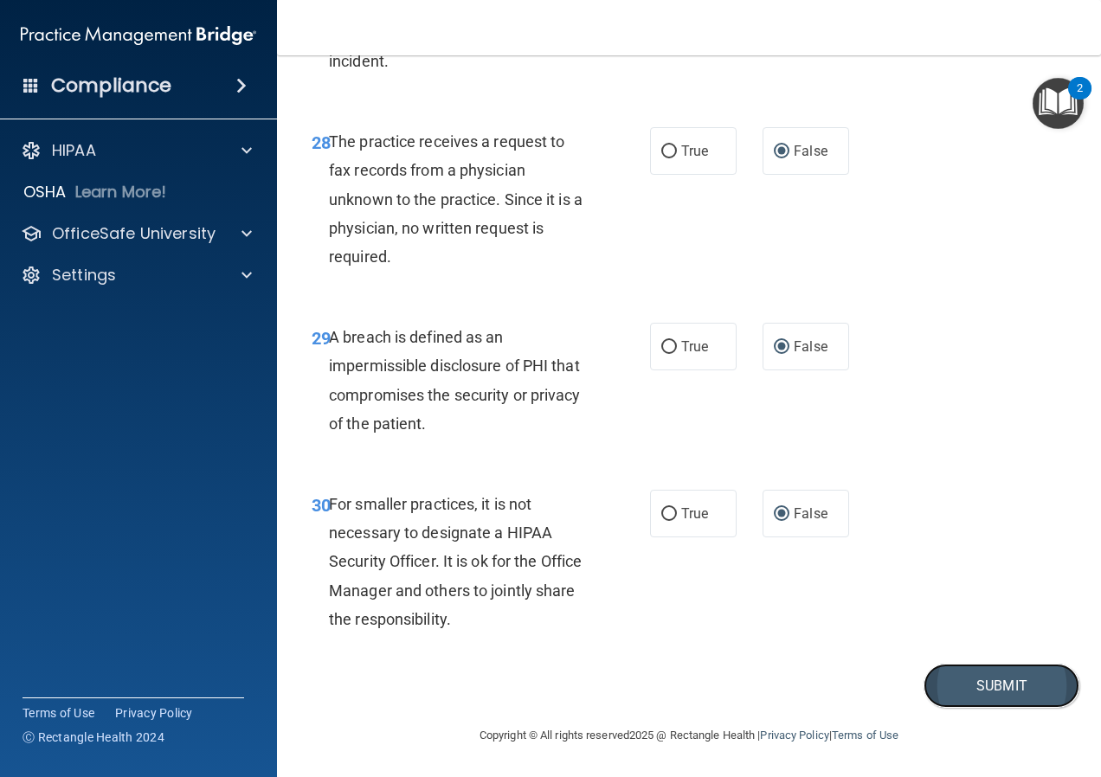
click at [987, 670] on button "Submit" at bounding box center [1002, 686] width 156 height 44
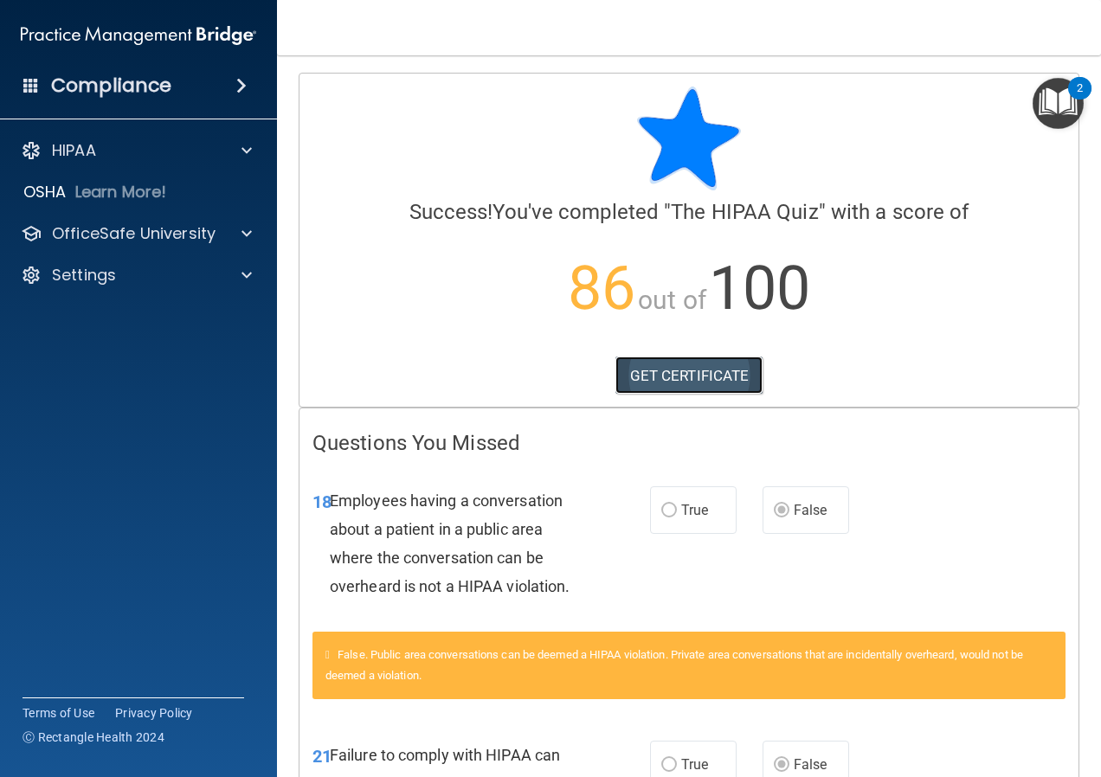
click at [709, 366] on link "GET CERTIFICATE" at bounding box center [690, 376] width 148 height 38
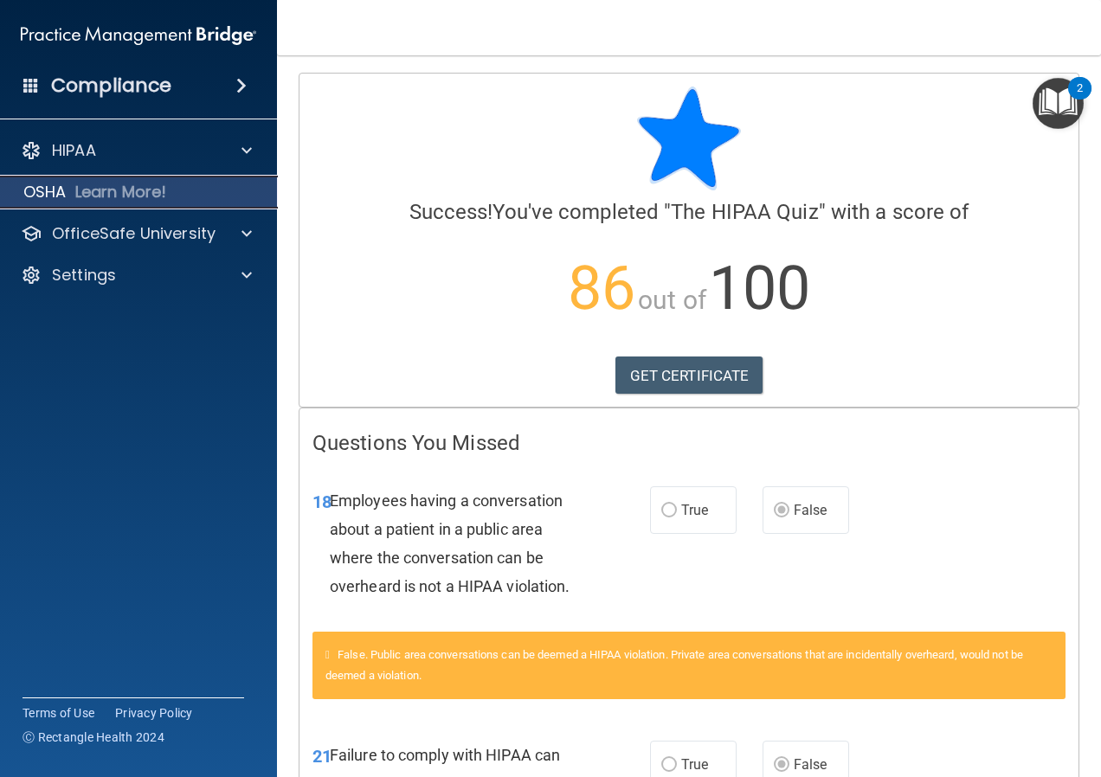
click at [108, 196] on p "Learn More!" at bounding box center [121, 192] width 92 height 21
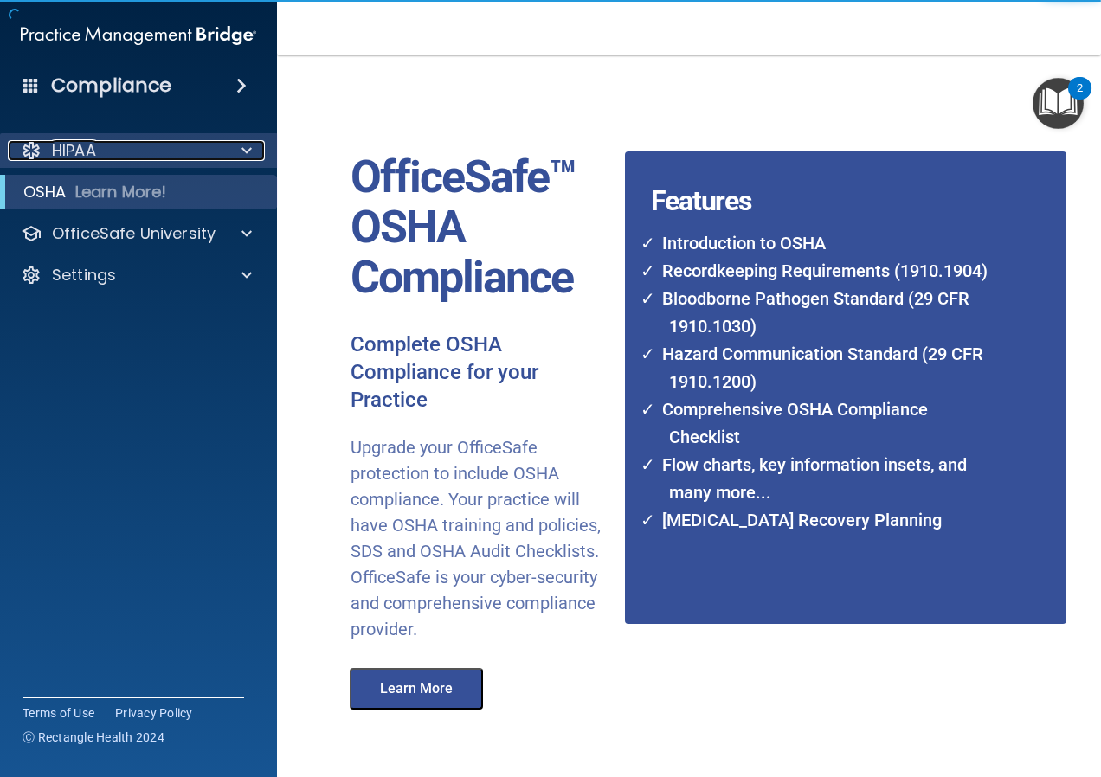
click at [229, 145] on div at bounding box center [244, 150] width 43 height 21
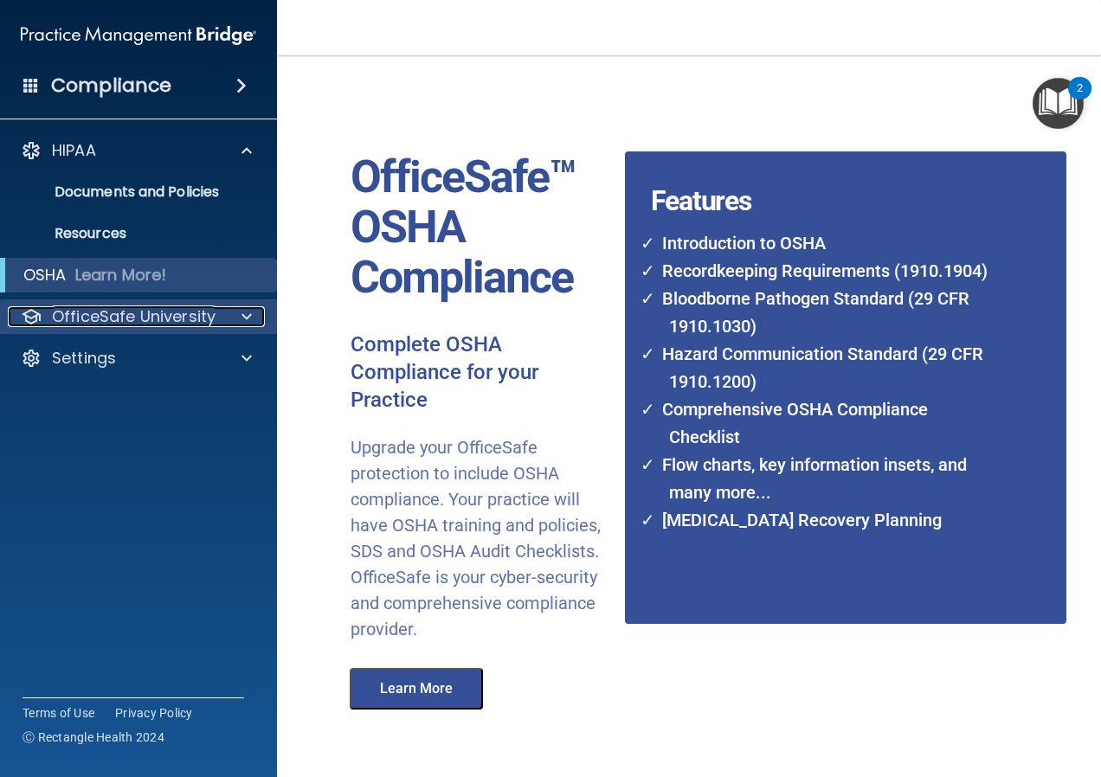
click at [114, 309] on p "OfficeSafe University" at bounding box center [134, 316] width 164 height 21
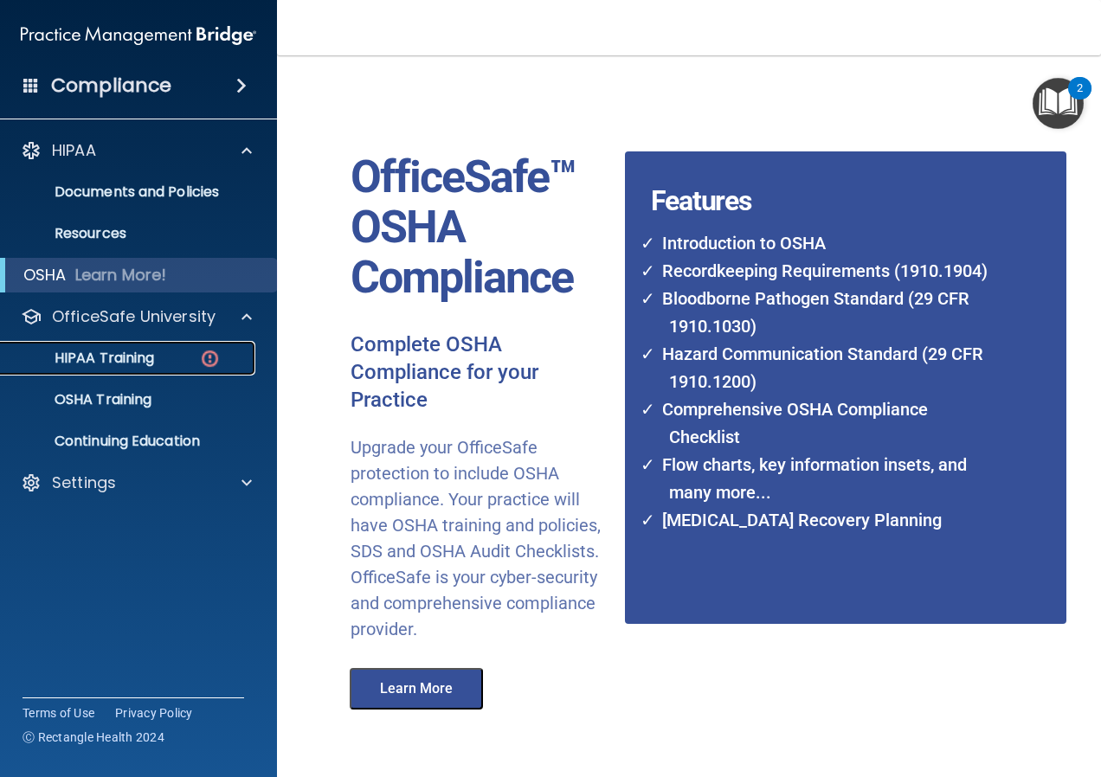
click at [125, 352] on p "HIPAA Training" at bounding box center [82, 358] width 143 height 17
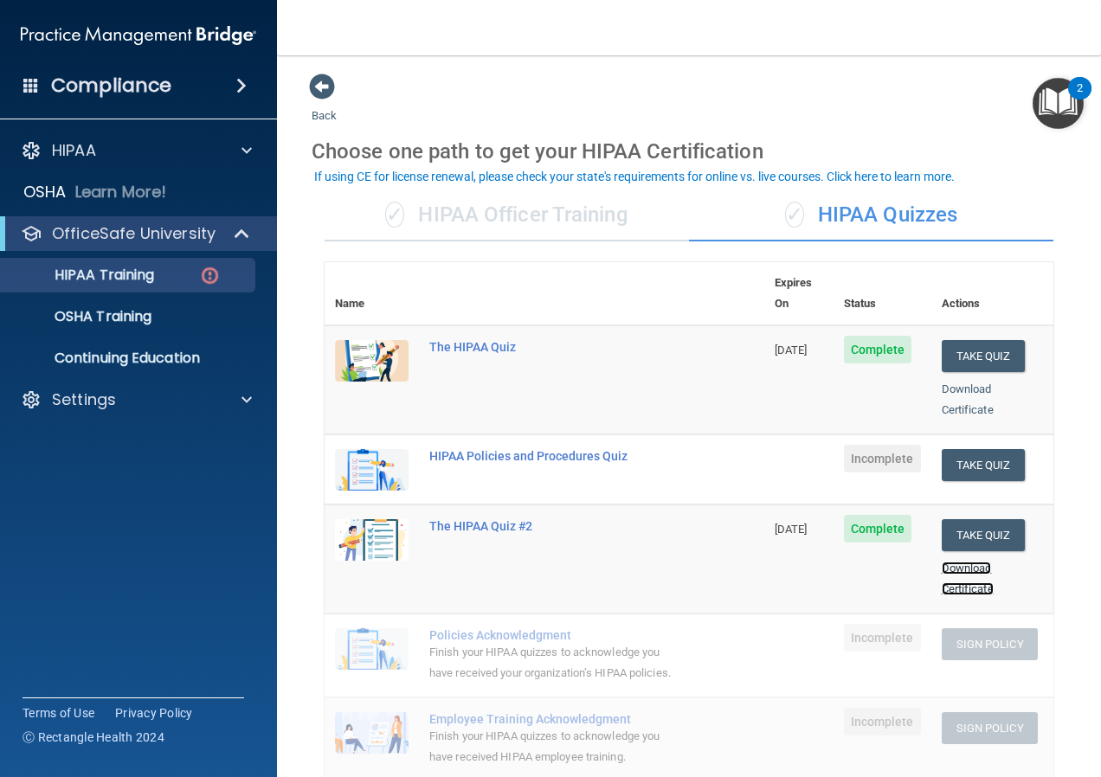
click at [952, 562] on link "Download Certificate" at bounding box center [968, 579] width 52 height 34
